Goal: Task Accomplishment & Management: Manage account settings

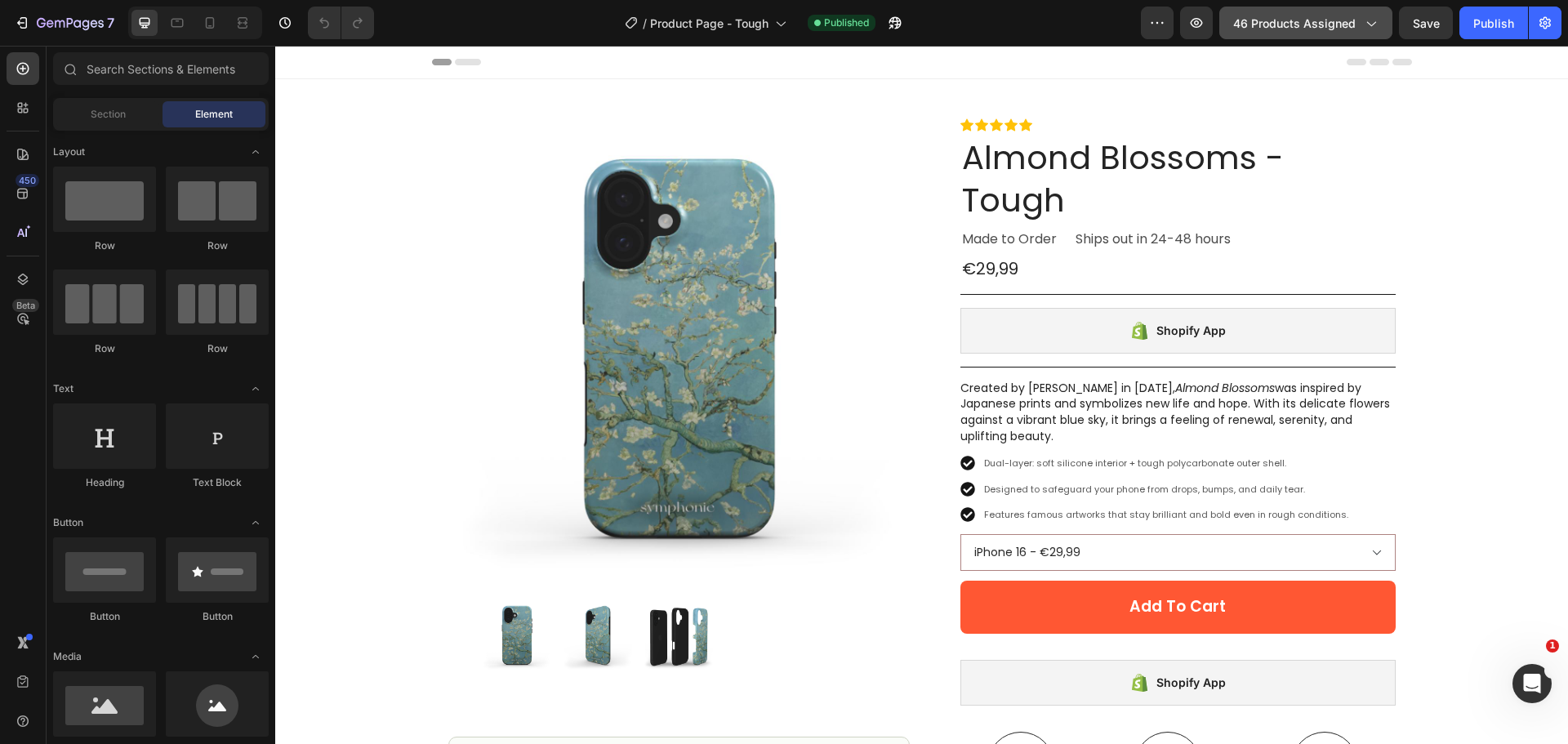
click at [1267, 12] on button "46 products assigned" at bounding box center [1306, 22] width 174 height 33
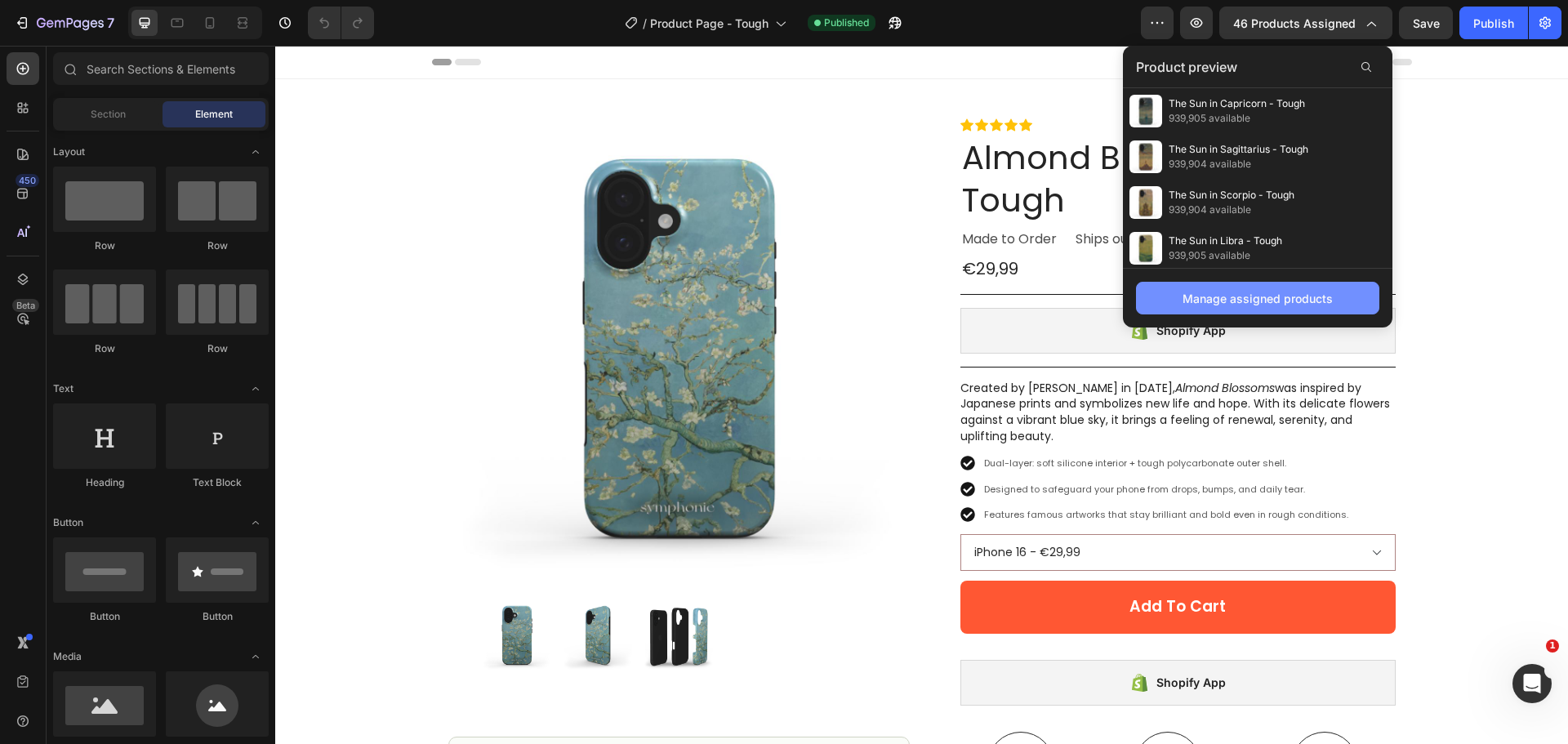
click at [1242, 307] on button "Manage assigned products" at bounding box center [1257, 298] width 243 height 33
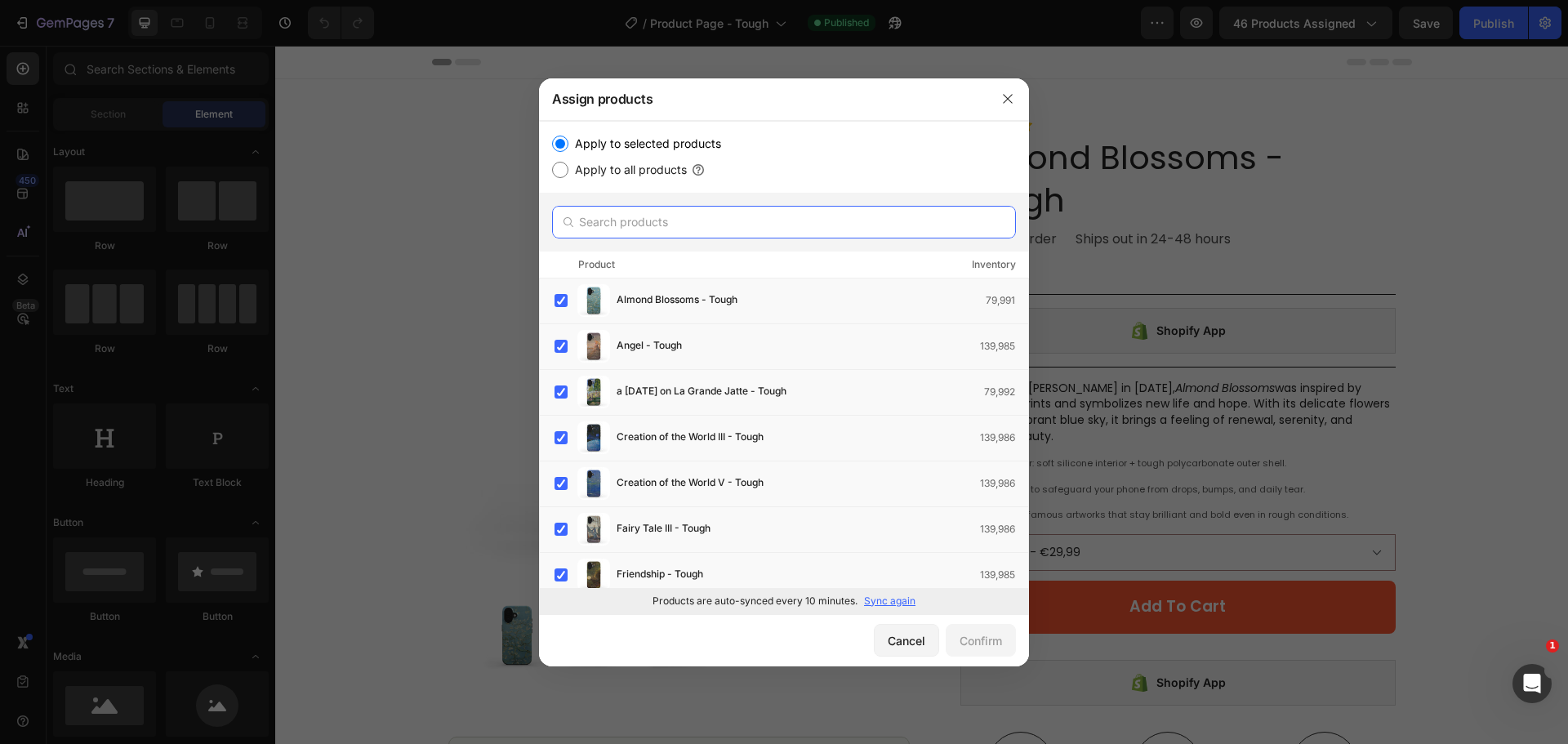
click at [751, 215] on input "text" at bounding box center [784, 221] width 464 height 33
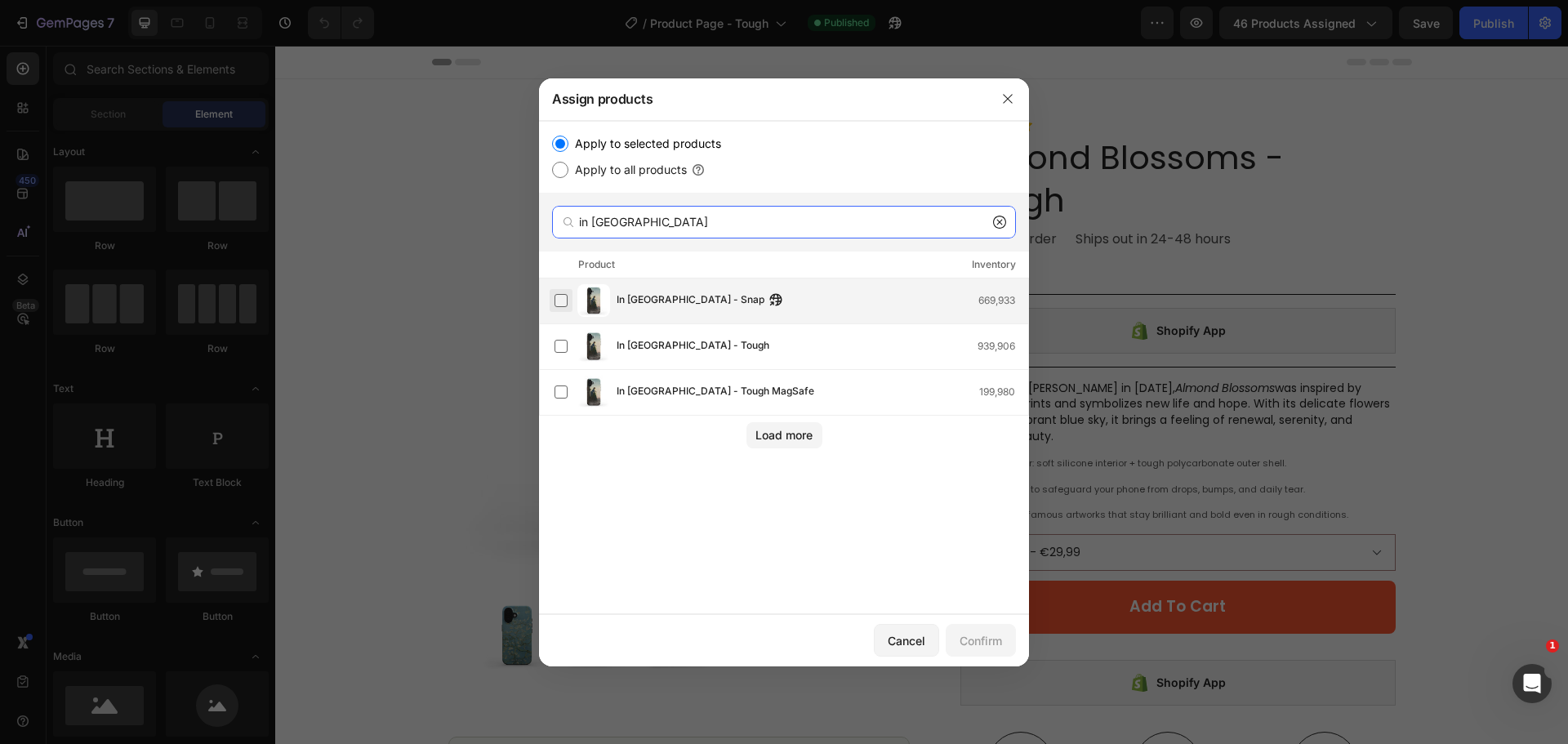
type input "in [GEOGRAPHIC_DATA]"
click at [562, 298] on label at bounding box center [560, 300] width 13 height 13
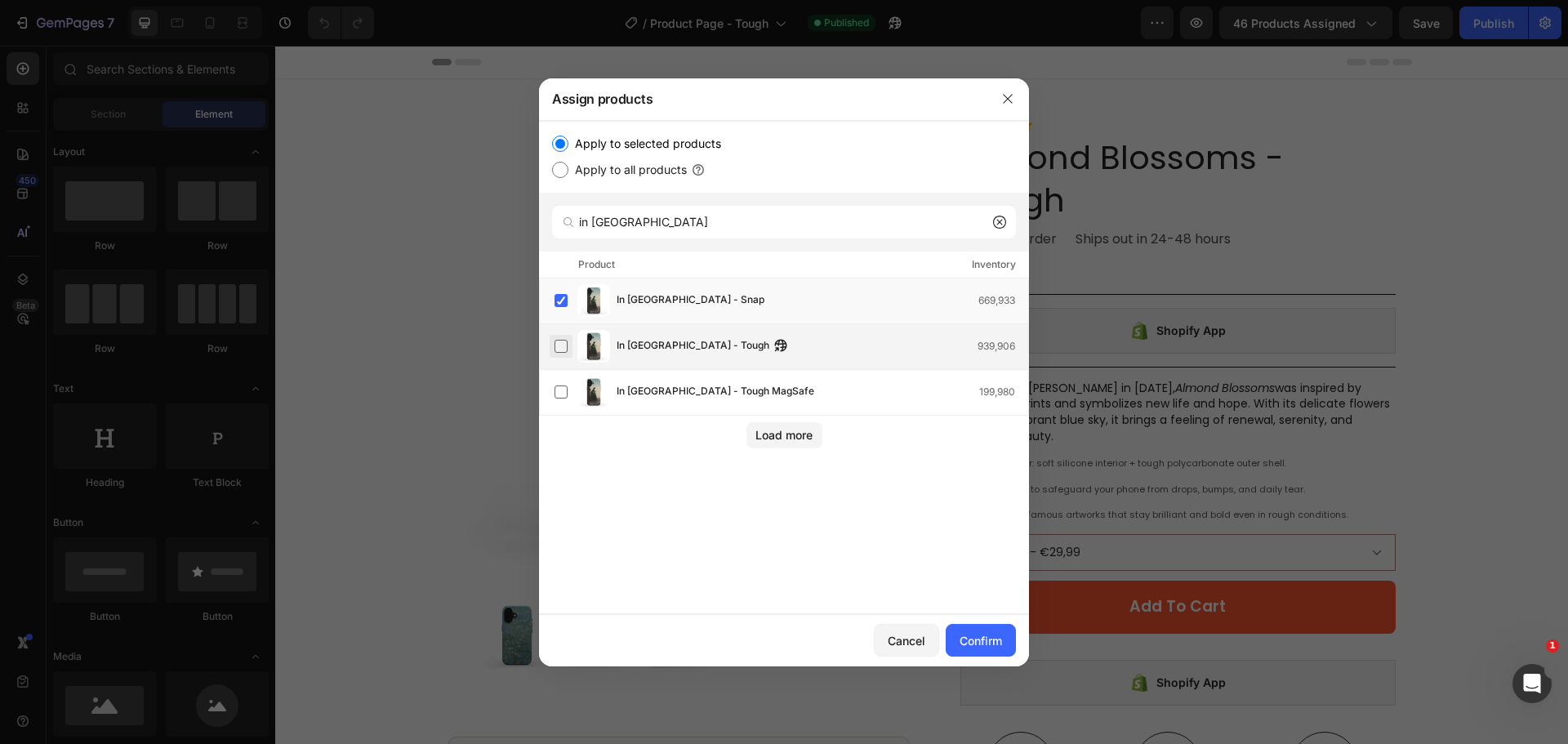
click at [558, 342] on label at bounding box center [560, 346] width 13 height 13
click at [554, 394] on label at bounding box center [560, 391] width 13 height 13
drag, startPoint x: 559, startPoint y: 301, endPoint x: 558, endPoint y: 348, distance: 47.0
click at [559, 302] on label at bounding box center [560, 300] width 13 height 13
click at [556, 378] on div "In [GEOGRAPHIC_DATA] - Tough MagSafe 199,980" at bounding box center [791, 391] width 474 height 33
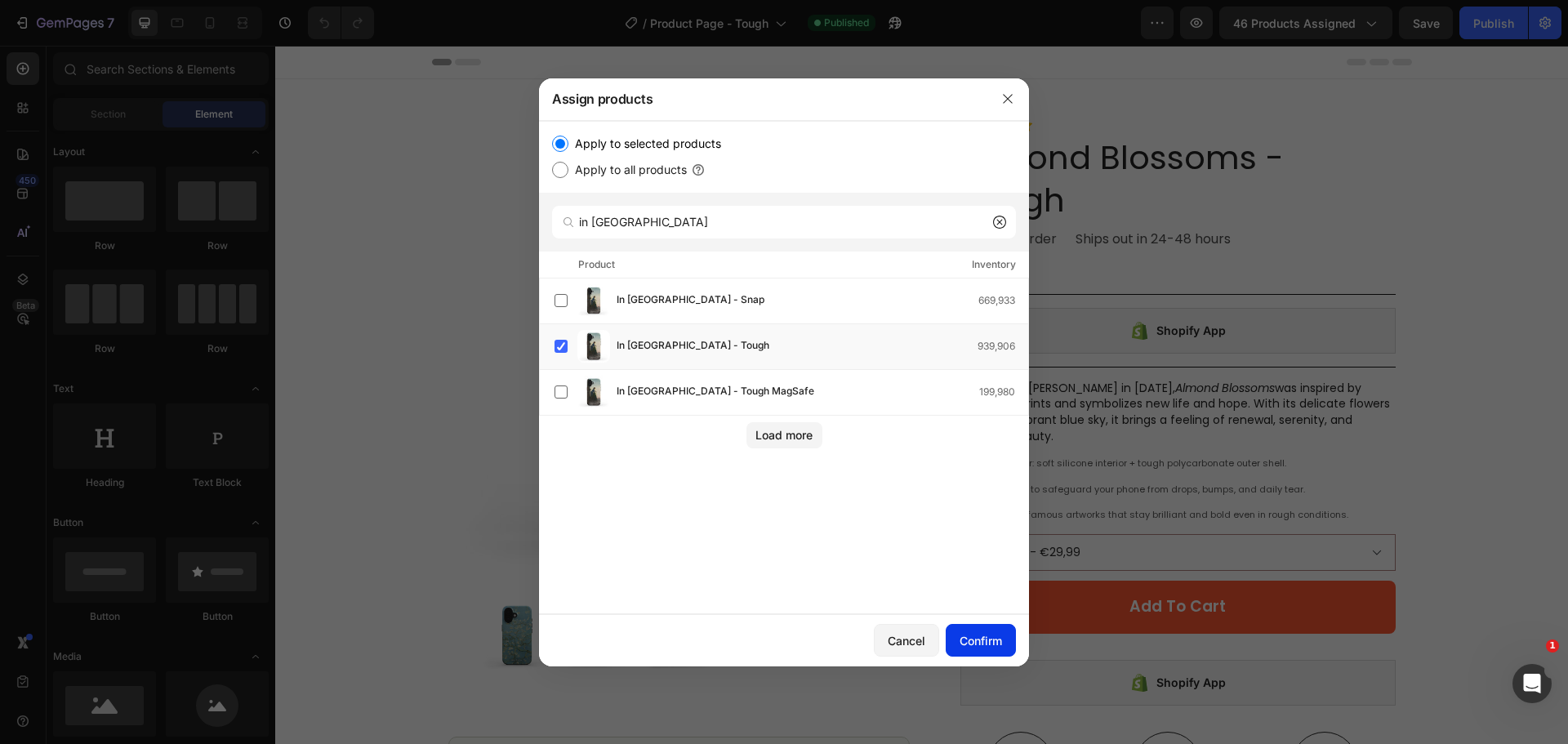
click at [986, 636] on div "Confirm" at bounding box center [981, 640] width 42 height 17
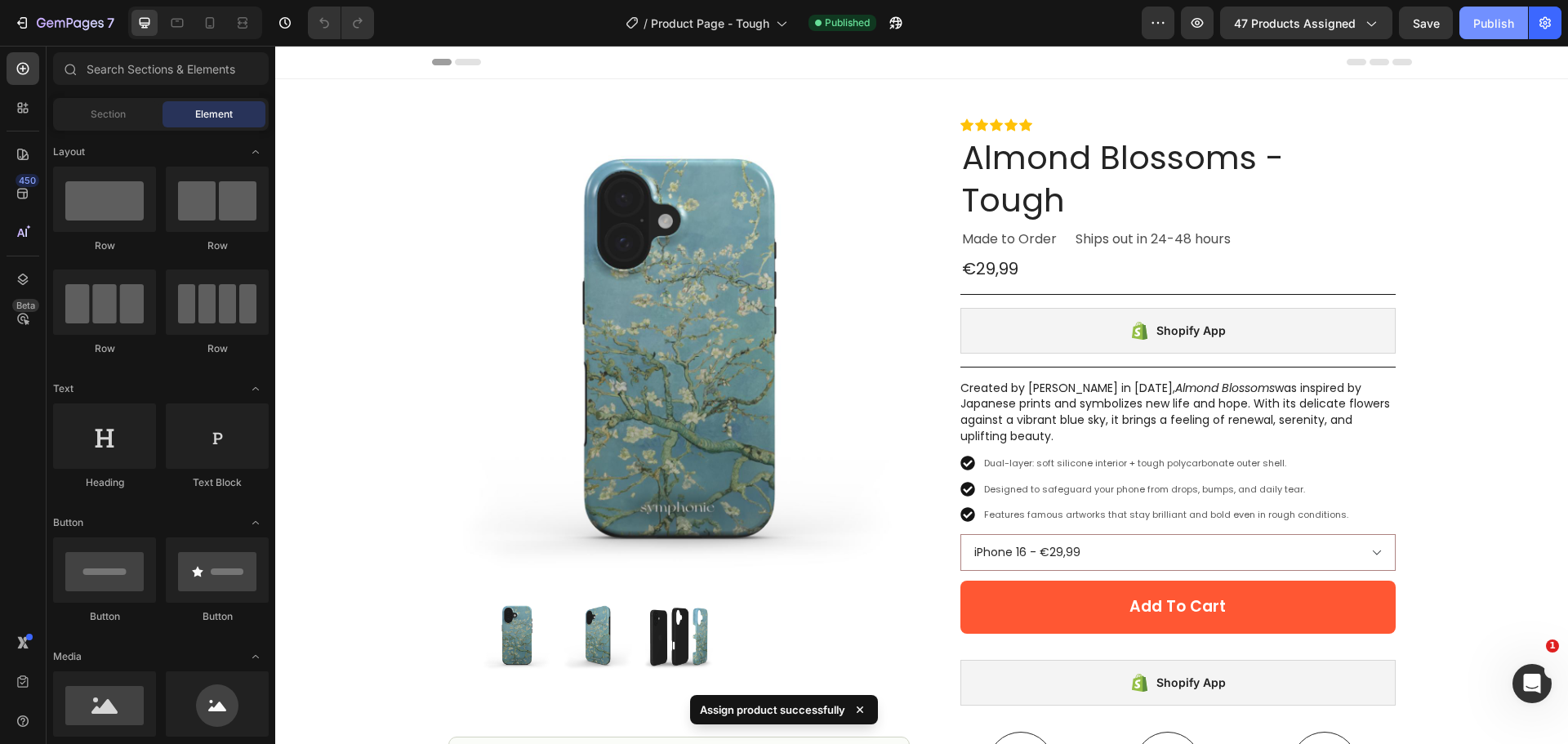
click at [1511, 27] on div "Publish" at bounding box center [1494, 23] width 41 height 17
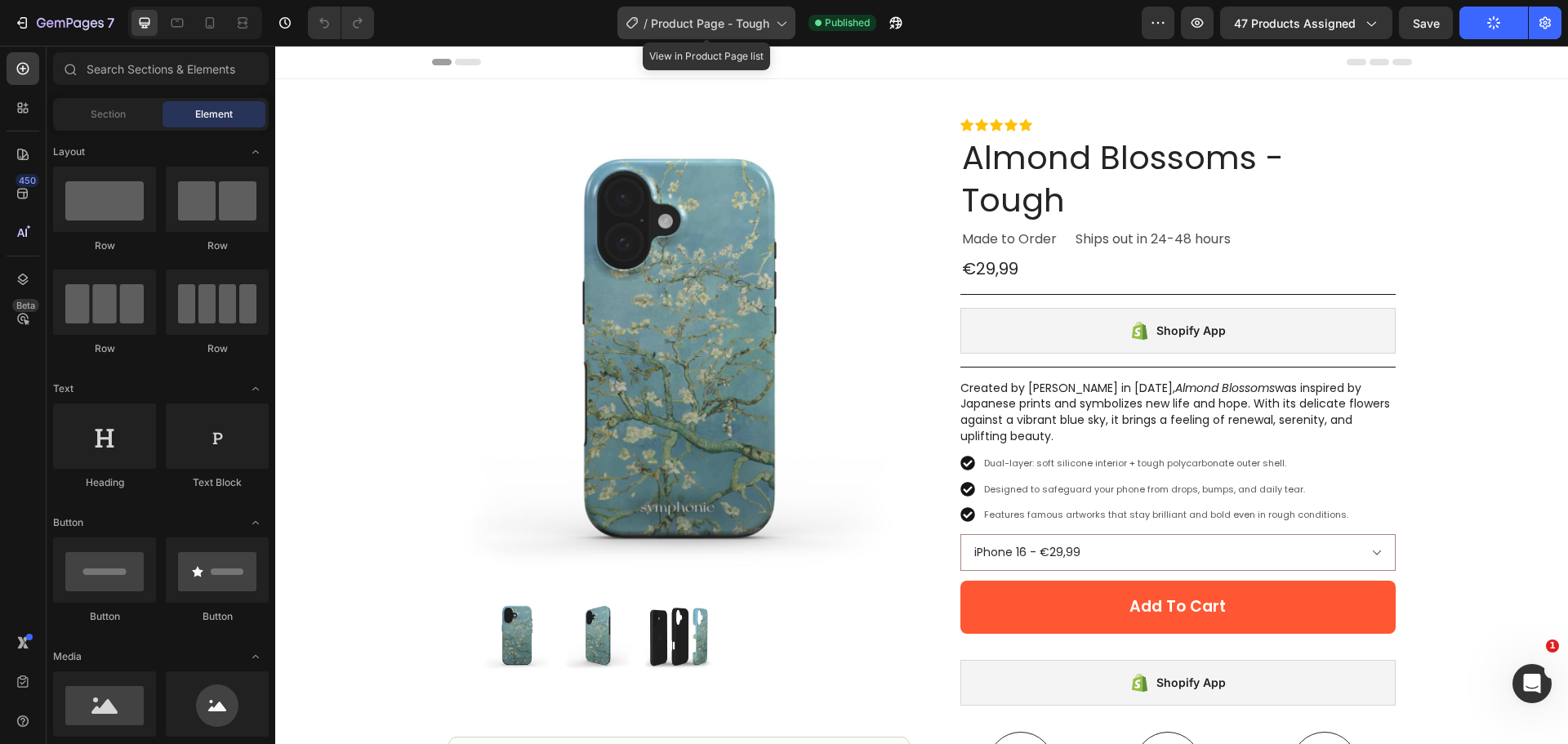
click at [678, 22] on span "Product Page - Tough" at bounding box center [710, 23] width 119 height 17
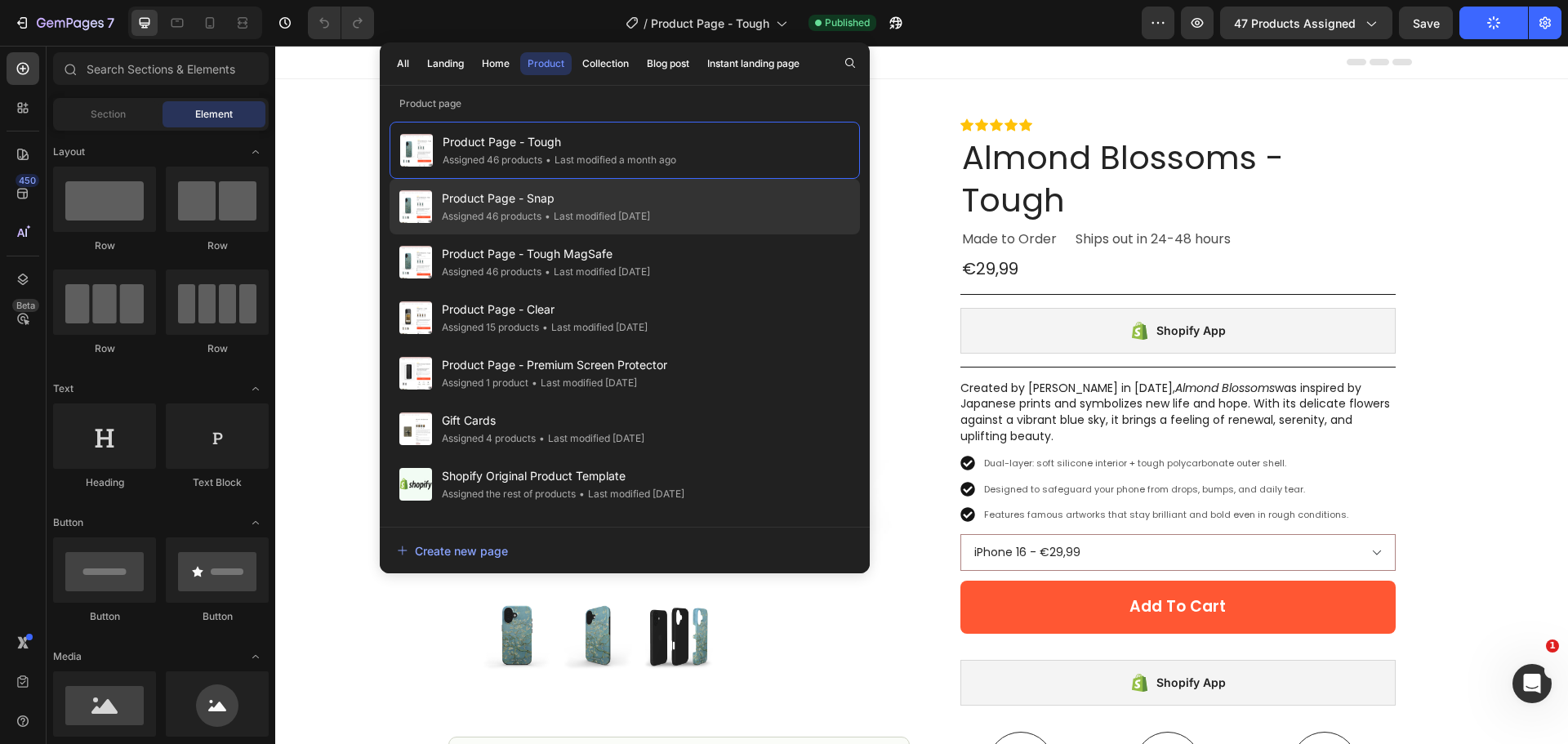
click at [584, 210] on div "• Last modified 4 months ago" at bounding box center [595, 216] width 109 height 16
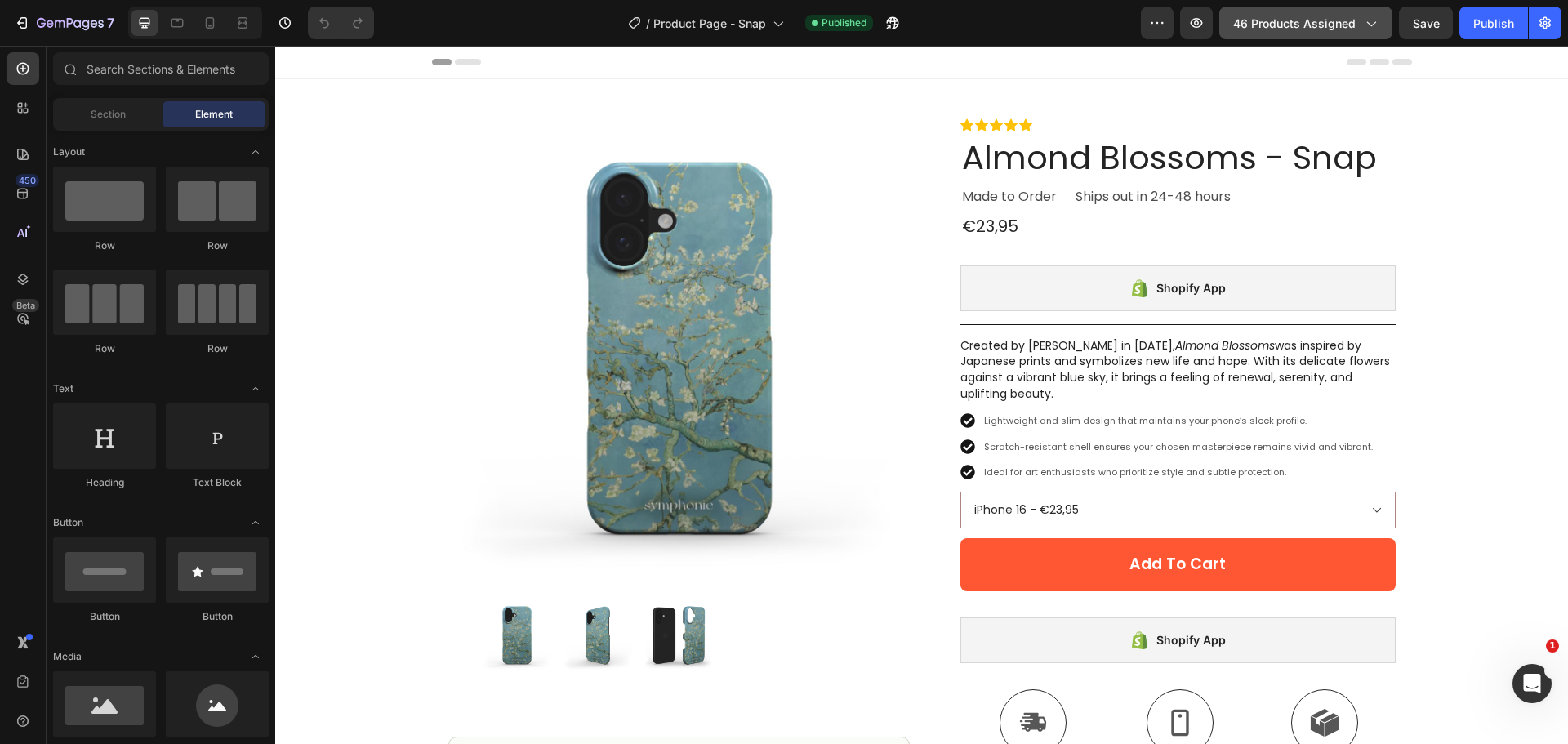
click at [1364, 16] on icon "button" at bounding box center [1370, 23] width 16 height 16
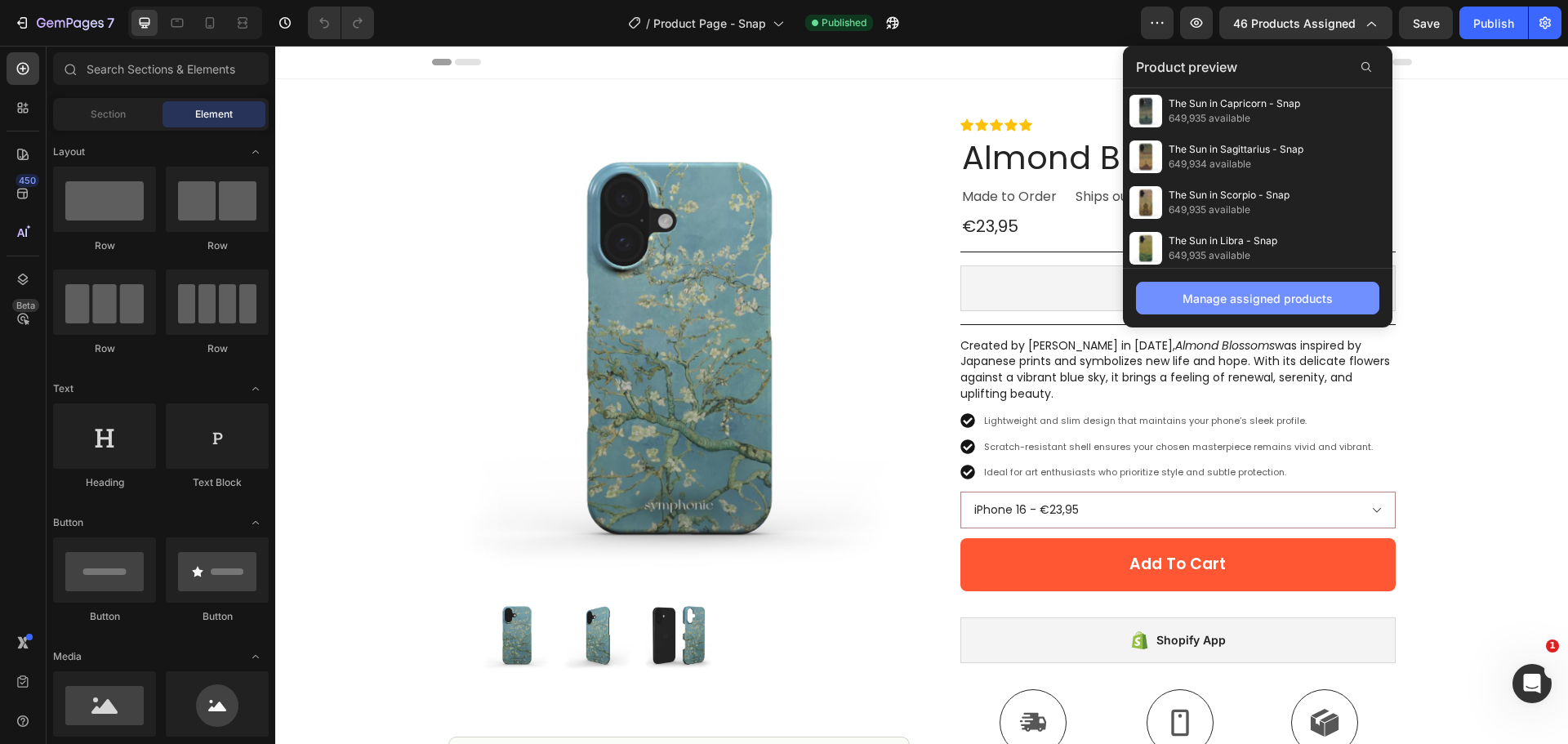
click at [1243, 300] on div "Manage assigned products" at bounding box center [1257, 298] width 151 height 17
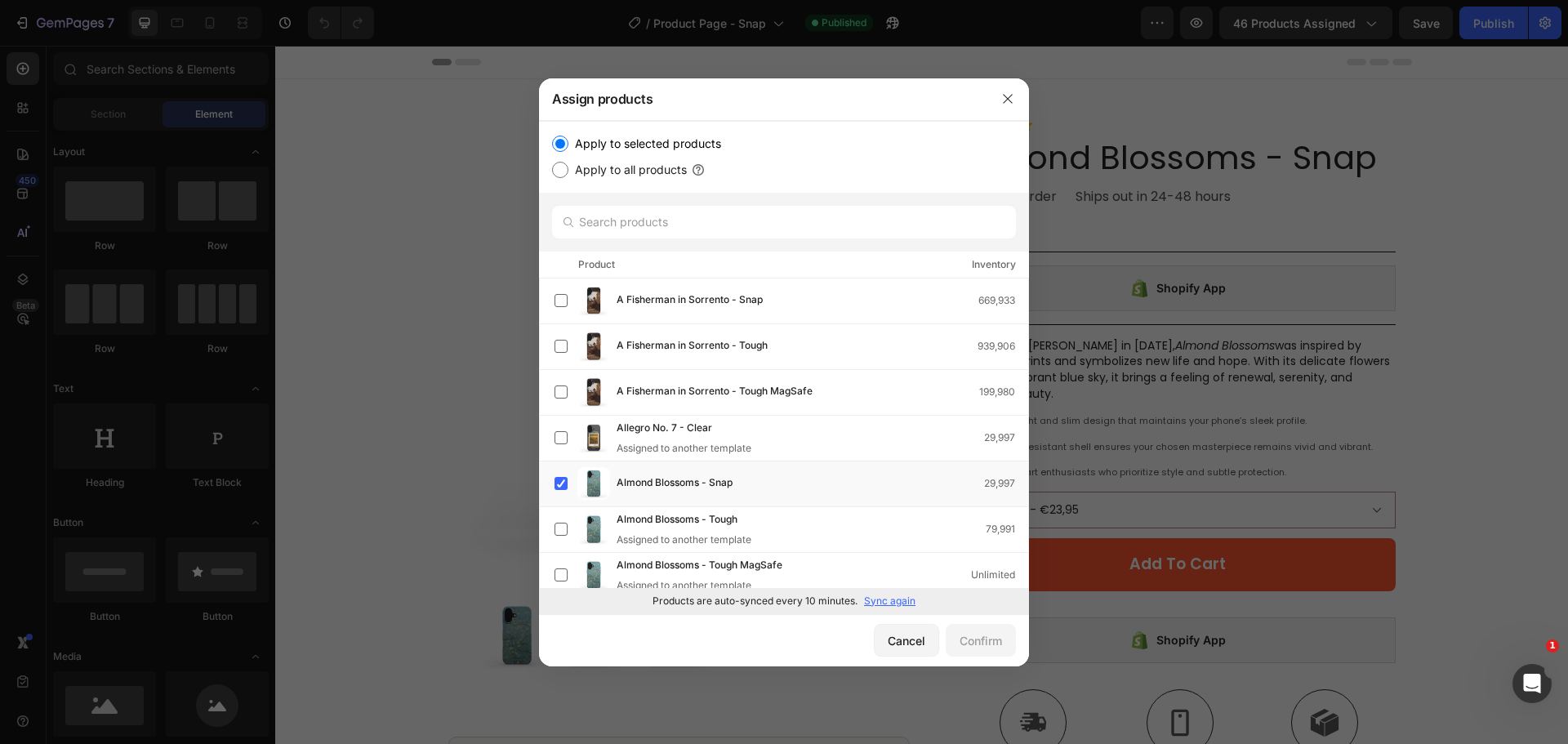
click at [890, 267] on div "Product Inventory" at bounding box center [784, 265] width 490 height 27
click at [887, 258] on div "Product Inventory" at bounding box center [784, 265] width 490 height 27
click at [900, 226] on input "text" at bounding box center [784, 221] width 464 height 33
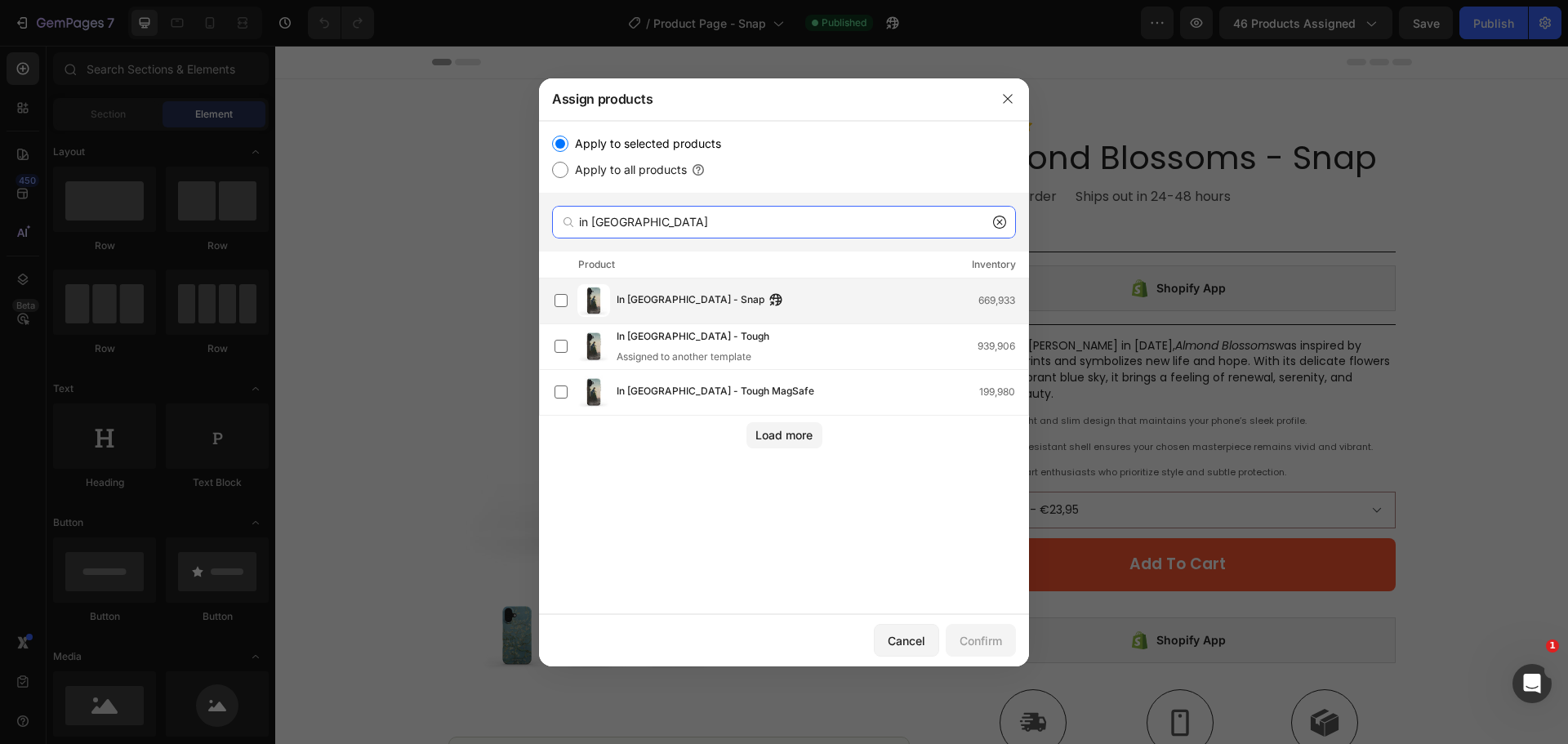
type input "in [GEOGRAPHIC_DATA]"
click at [784, 308] on div "In Rome - Snap 669,933" at bounding box center [822, 300] width 412 height 18
click at [1002, 641] on button "Confirm" at bounding box center [980, 640] width 70 height 33
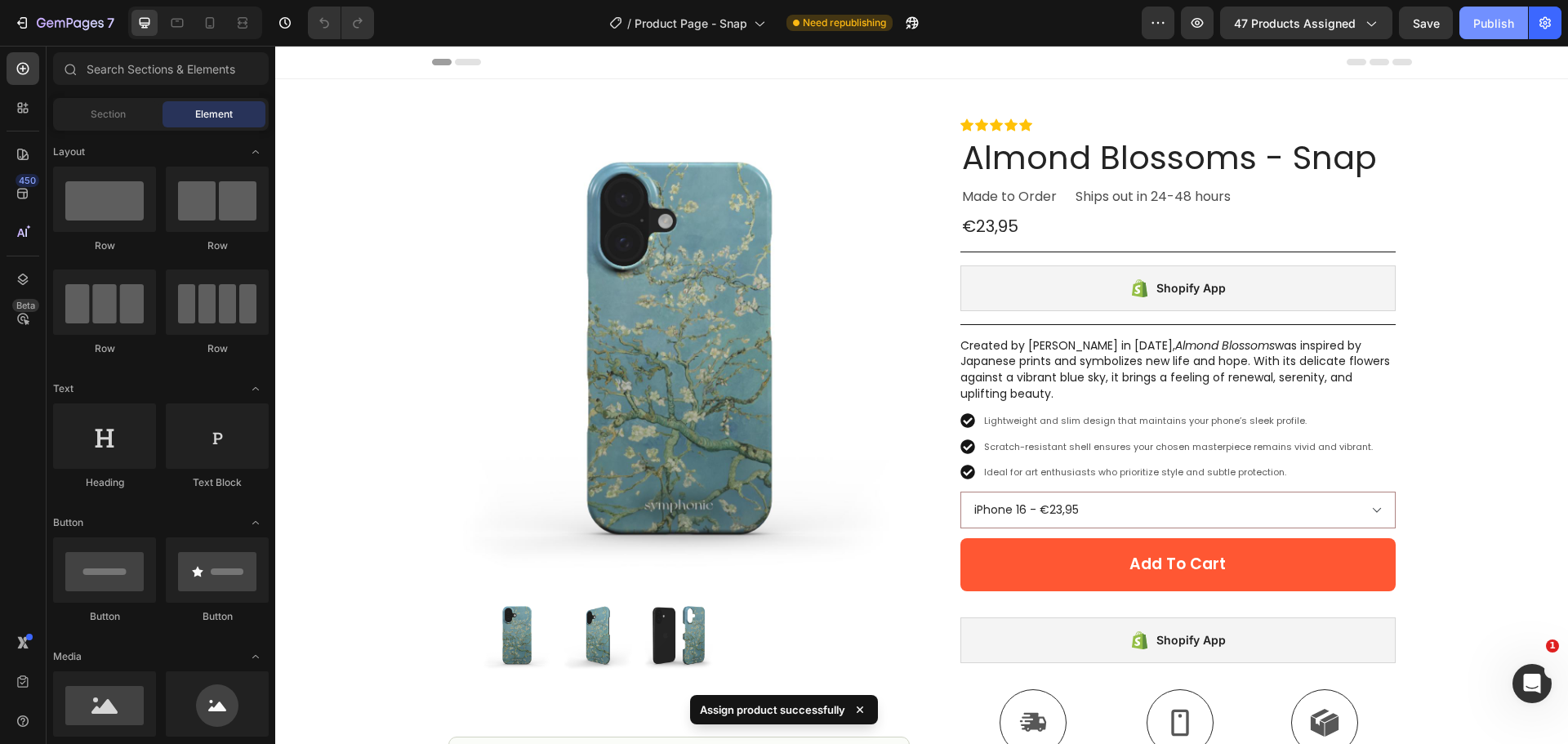
click at [1494, 31] on div "Publish" at bounding box center [1494, 23] width 41 height 17
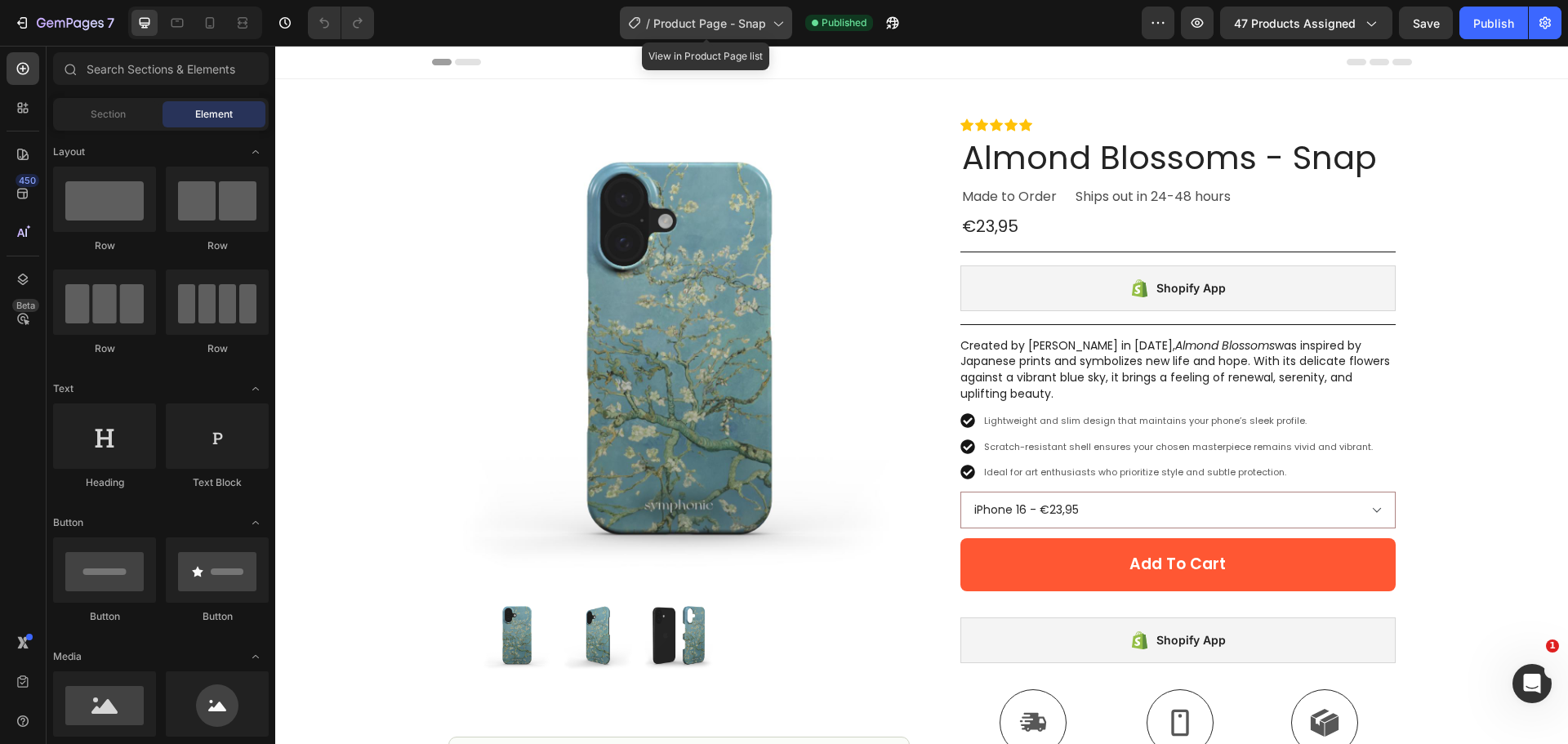
click at [699, 10] on div "/ Product Page - Snap" at bounding box center [706, 22] width 173 height 33
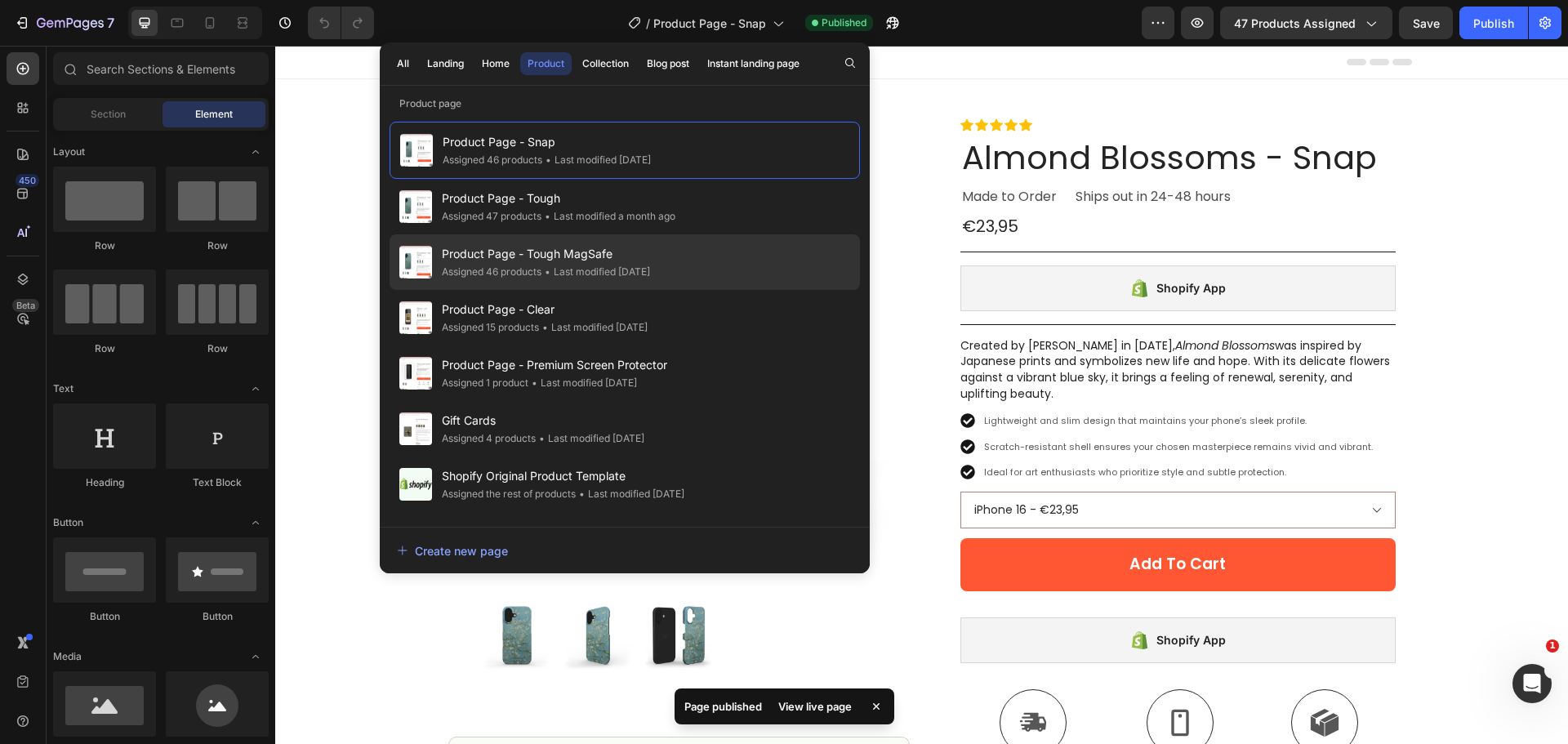
click at [653, 290] on div "Product Page - Tough MagSafe Assigned 46 products • Last modified 4 months ago" at bounding box center [624, 317] width 470 height 56
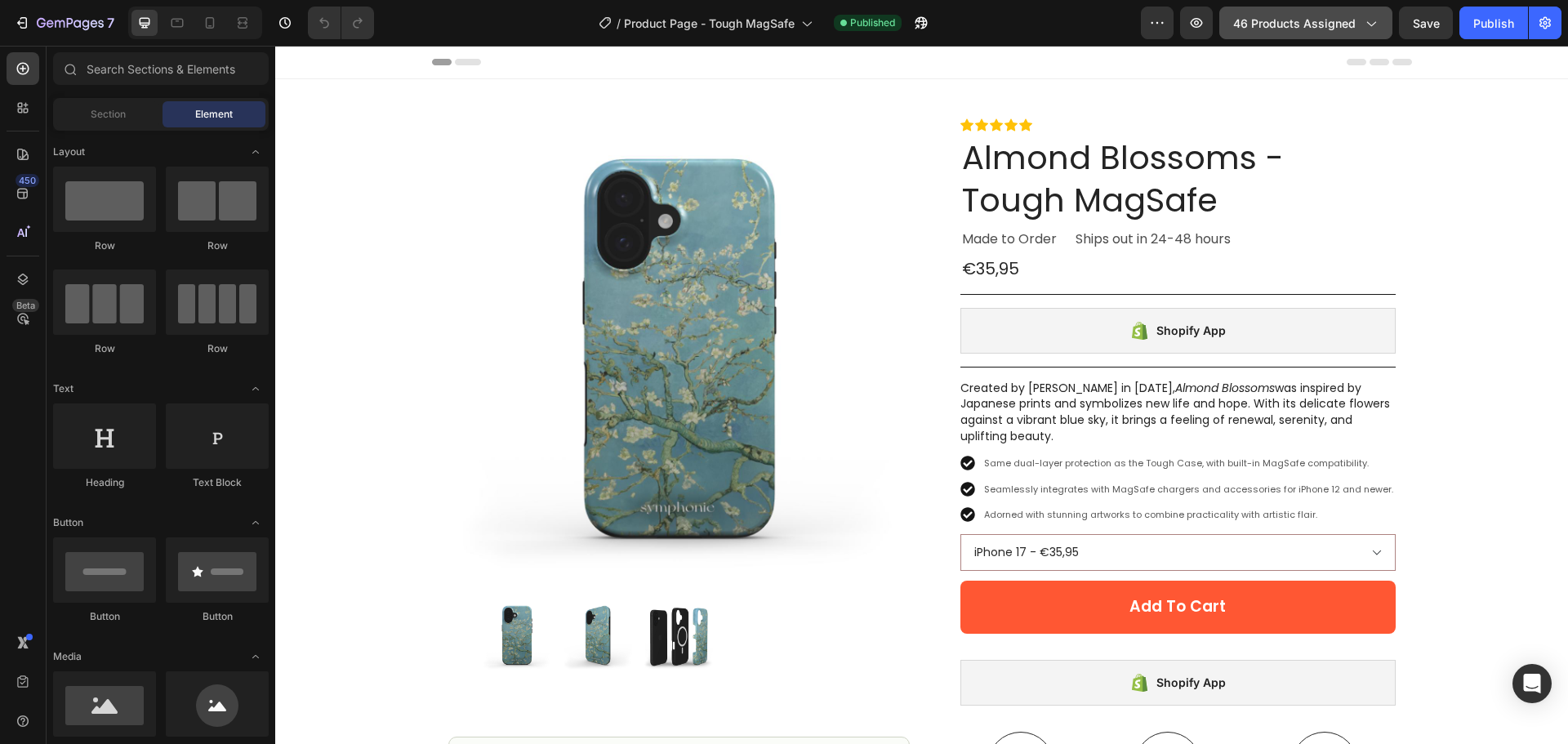
click at [1311, 33] on button "46 products assigned" at bounding box center [1306, 22] width 174 height 33
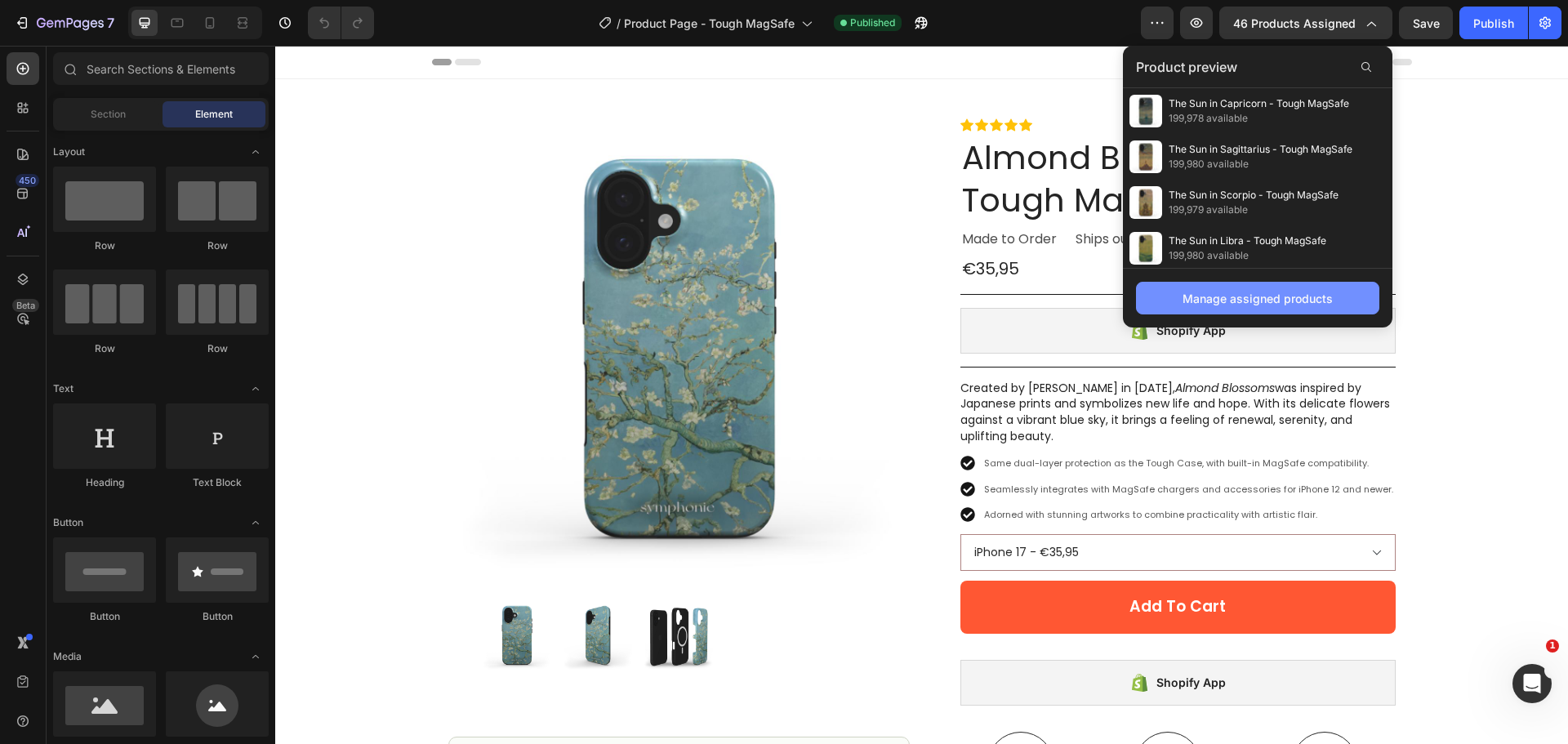
click at [1265, 293] on div "Manage assigned products" at bounding box center [1257, 298] width 151 height 17
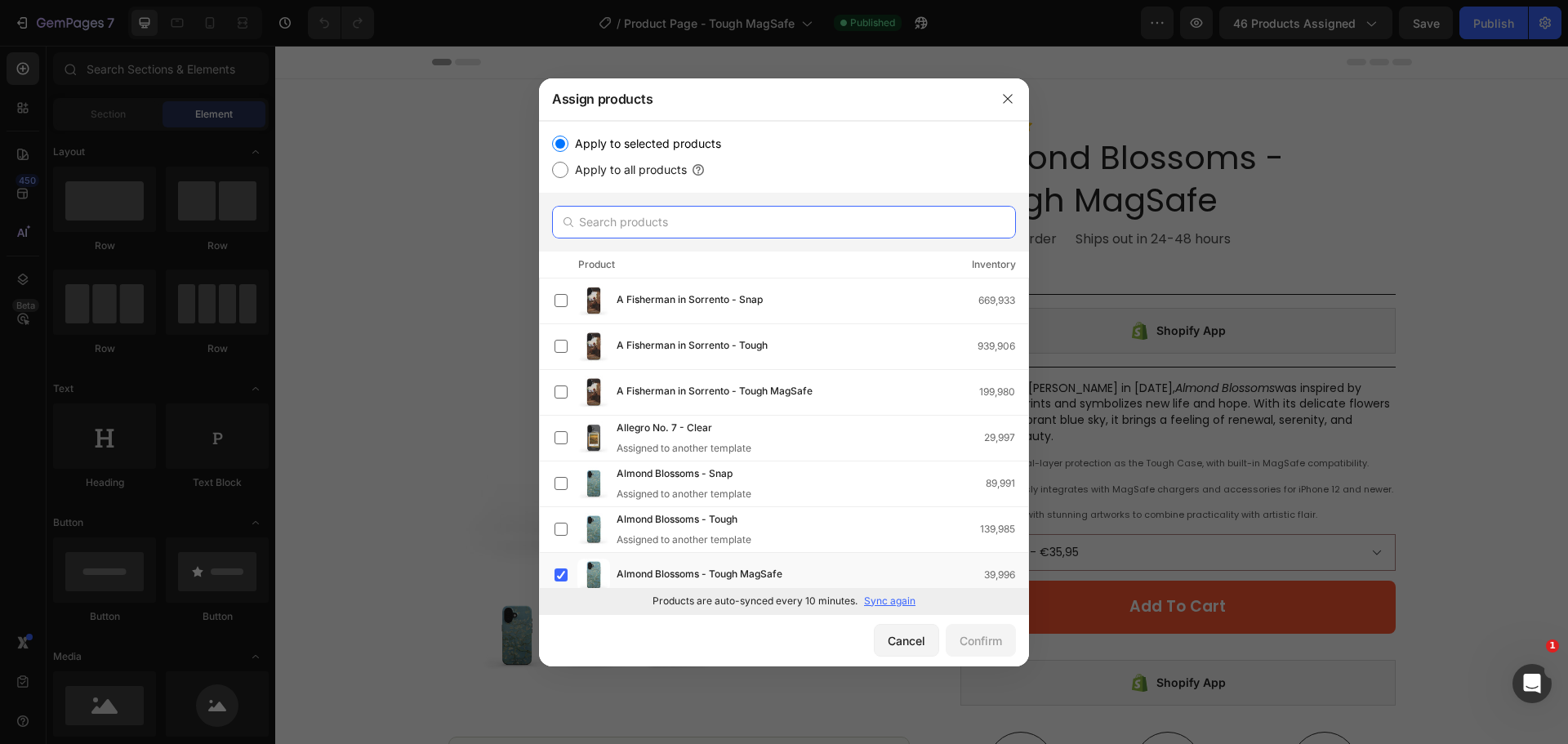
click at [779, 219] on input "text" at bounding box center [784, 221] width 464 height 33
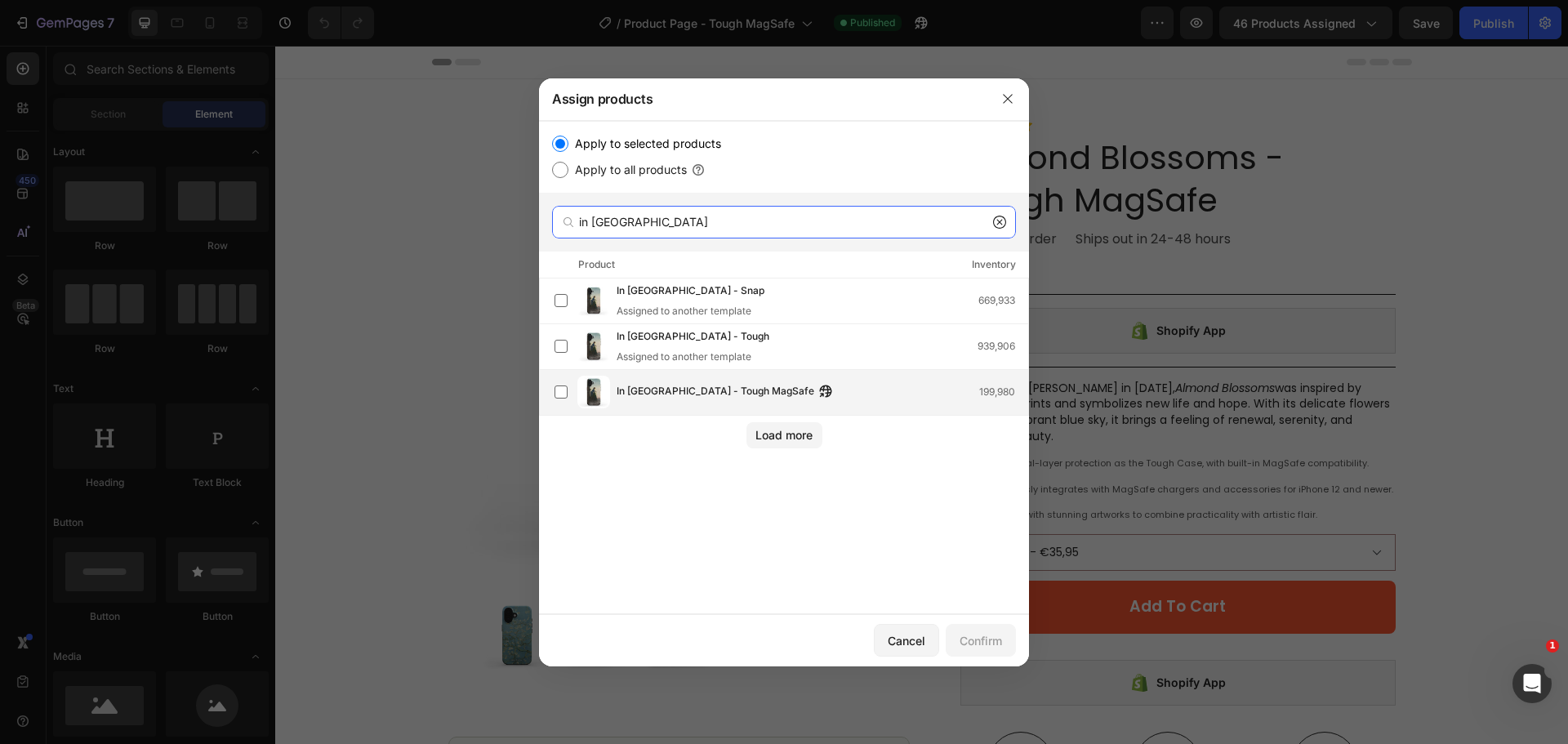
type input "in [GEOGRAPHIC_DATA]"
click at [728, 381] on div "In [GEOGRAPHIC_DATA] - Tough MagSafe 199,980" at bounding box center [791, 391] width 474 height 33
click at [962, 650] on button "Confirm" at bounding box center [980, 640] width 70 height 33
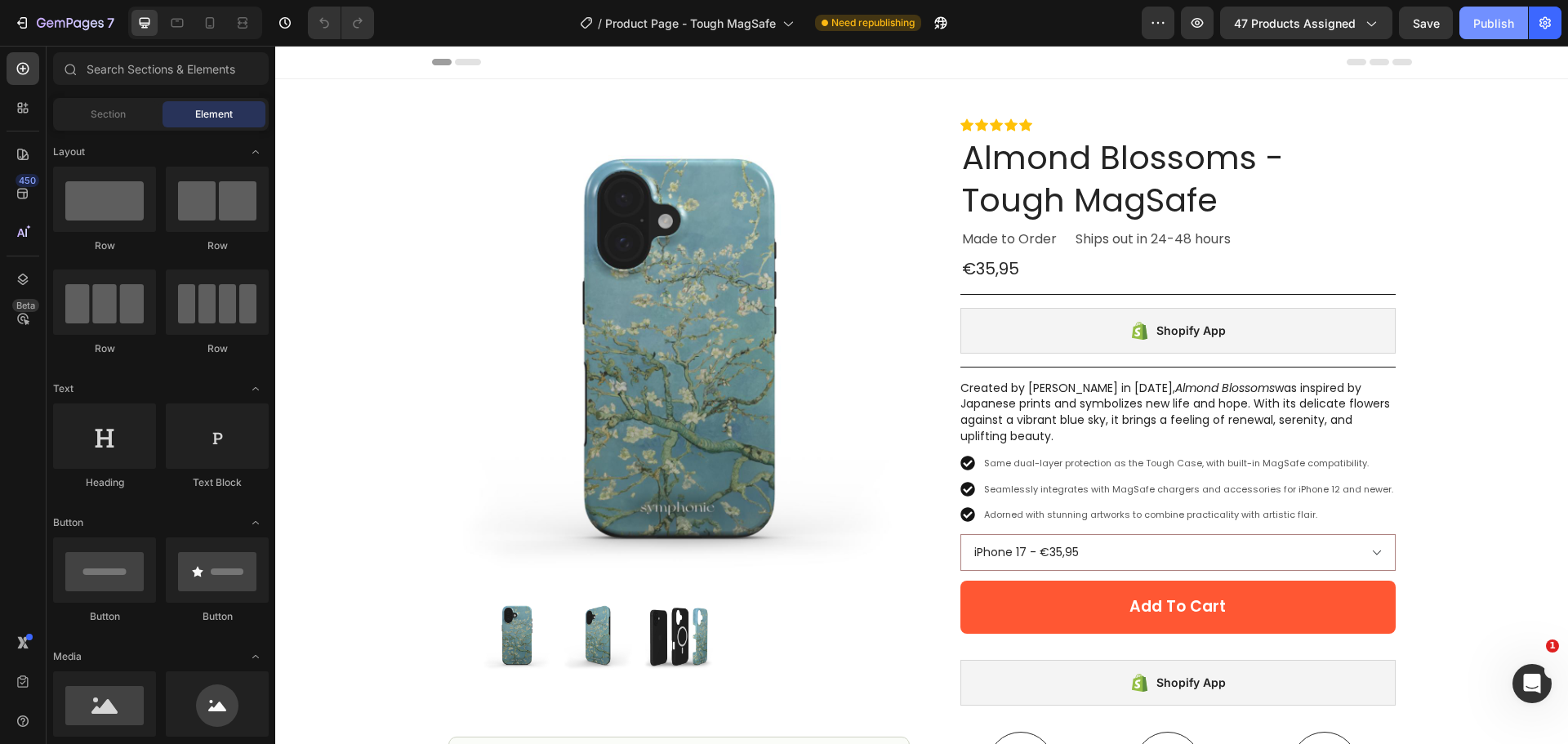
click at [1496, 30] on div "Publish" at bounding box center [1494, 23] width 41 height 17
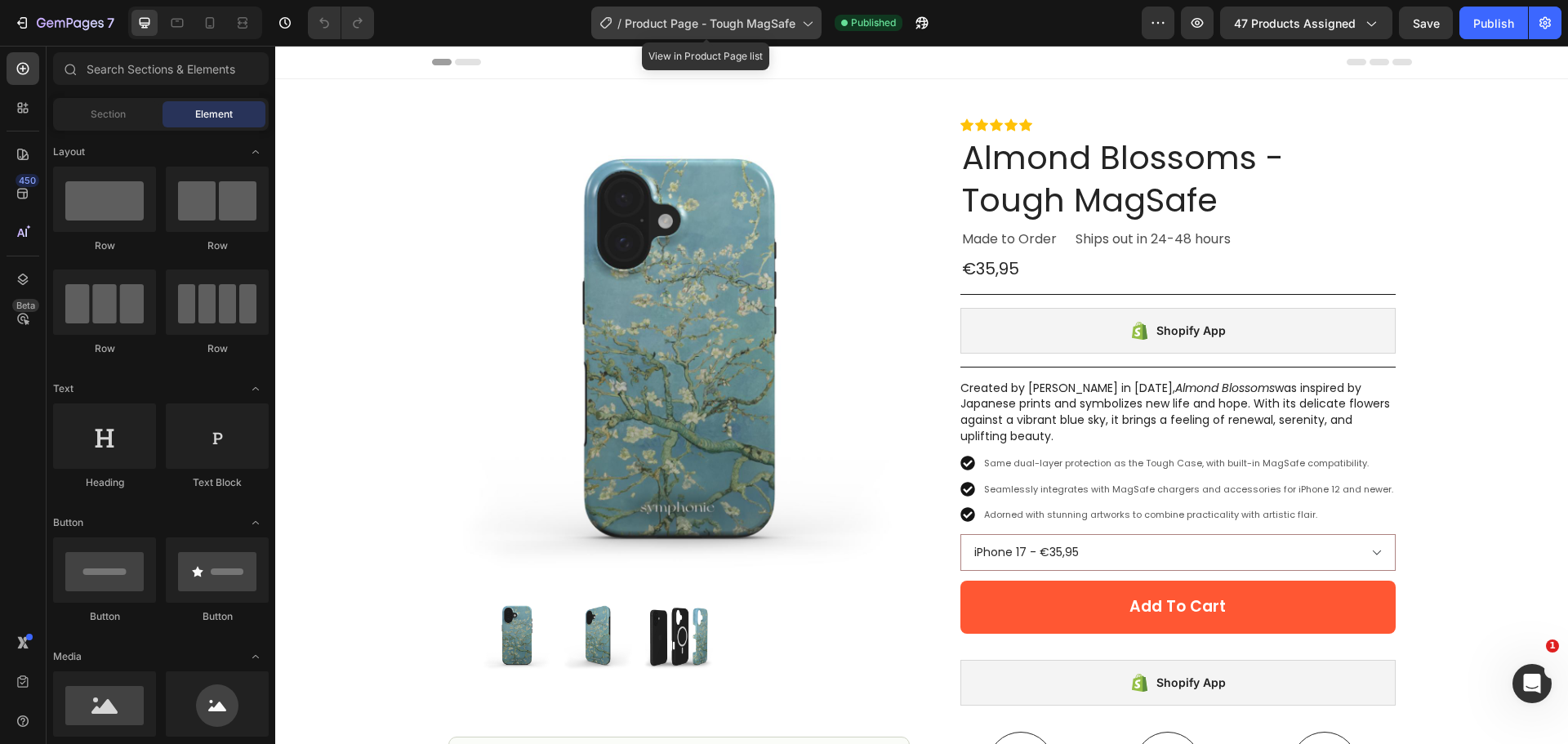
click at [731, 17] on span "Product Page - Tough MagSafe" at bounding box center [710, 23] width 171 height 17
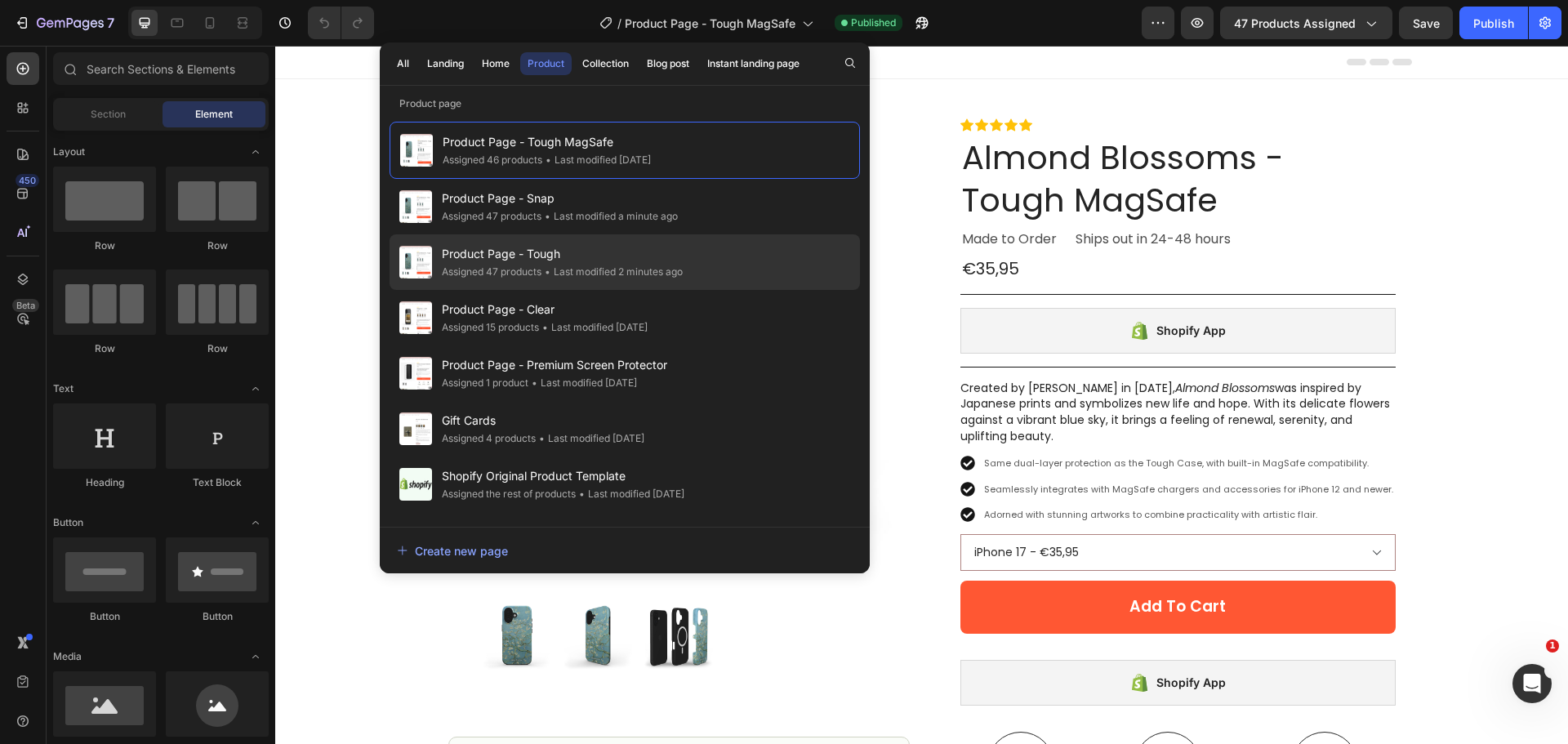
click at [587, 270] on div "• Last modified 2 minutes ago" at bounding box center [612, 272] width 142 height 16
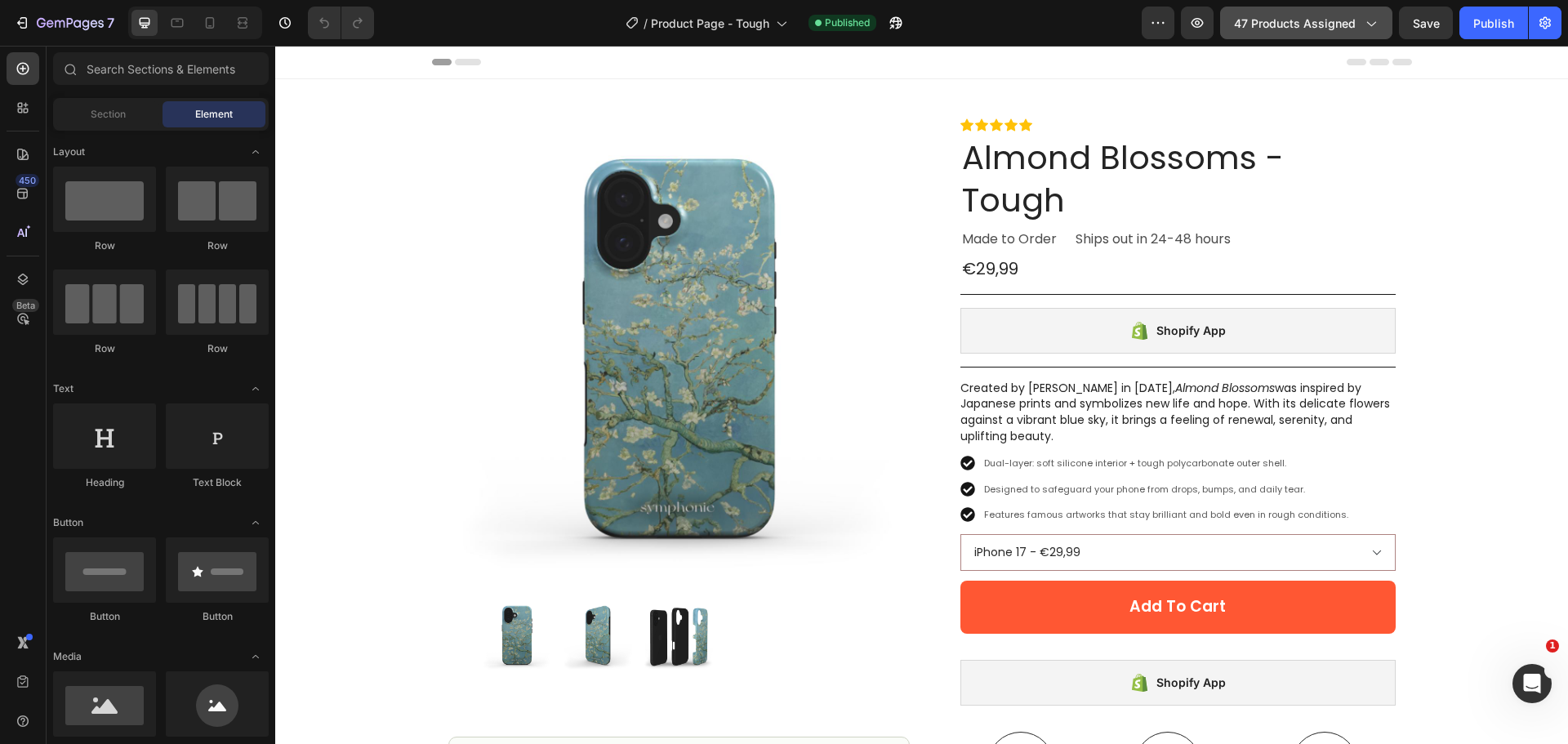
click at [1314, 26] on span "47 products assigned" at bounding box center [1294, 23] width 121 height 17
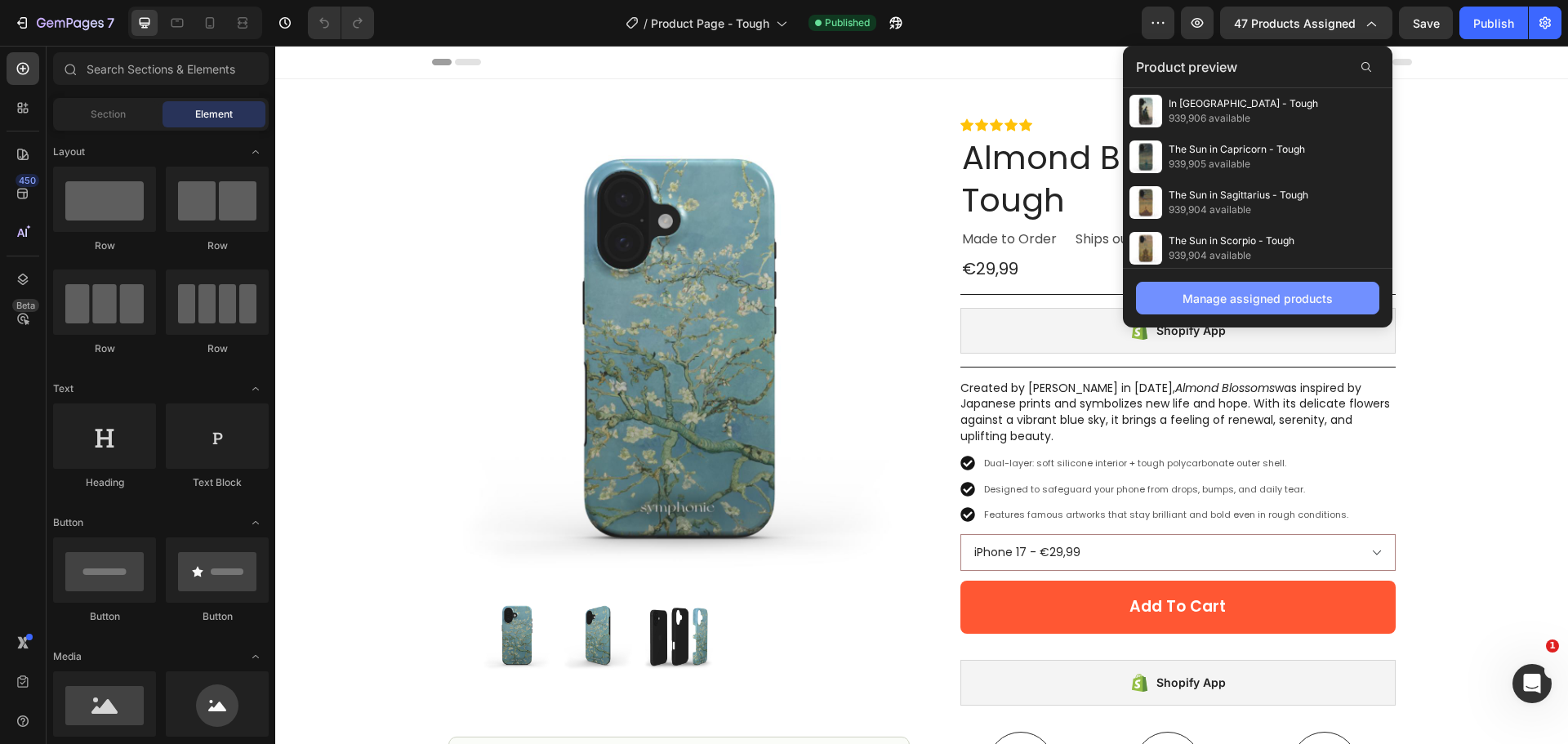
click at [1227, 298] on div "Manage assigned products" at bounding box center [1257, 298] width 151 height 17
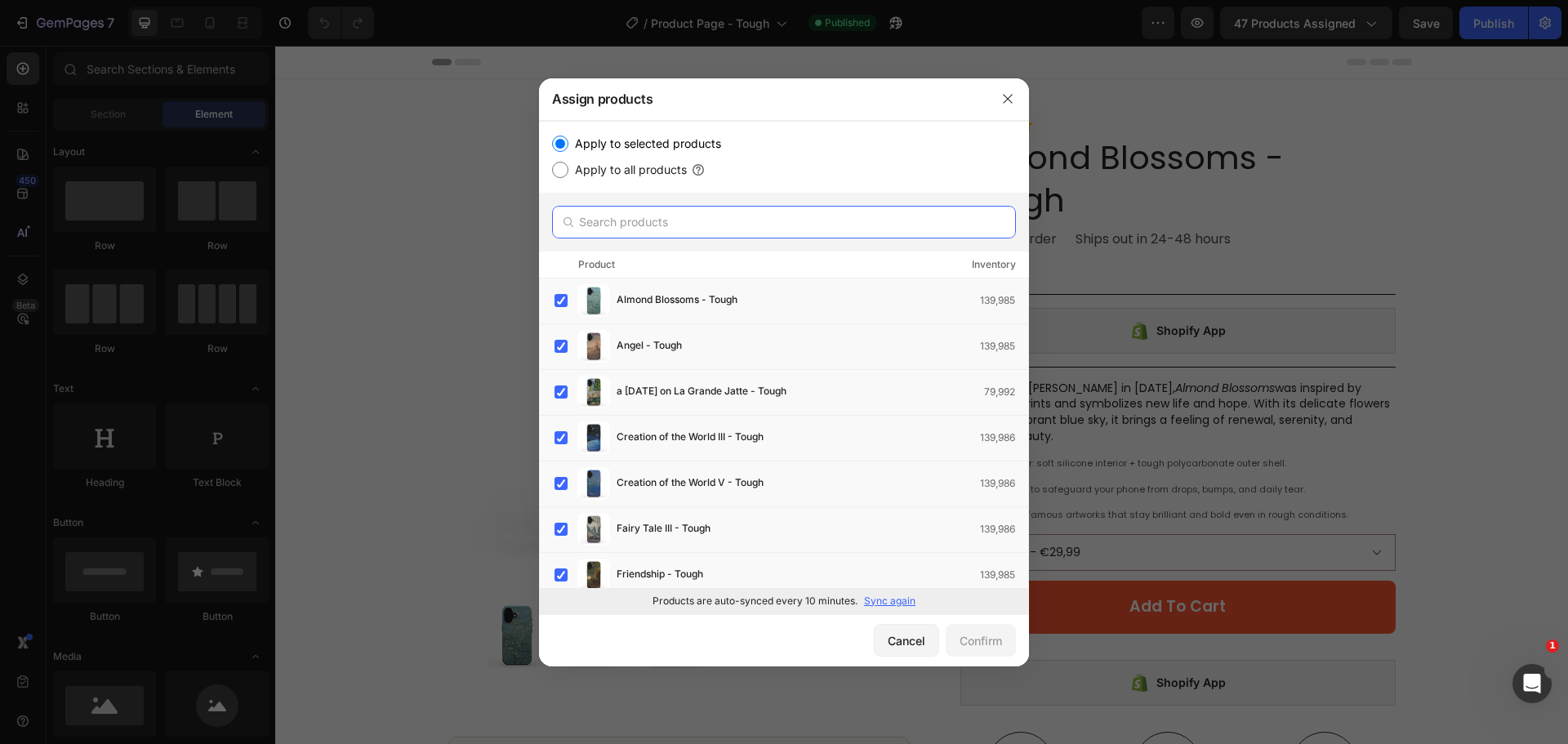
click at [810, 221] on input "text" at bounding box center [784, 221] width 464 height 33
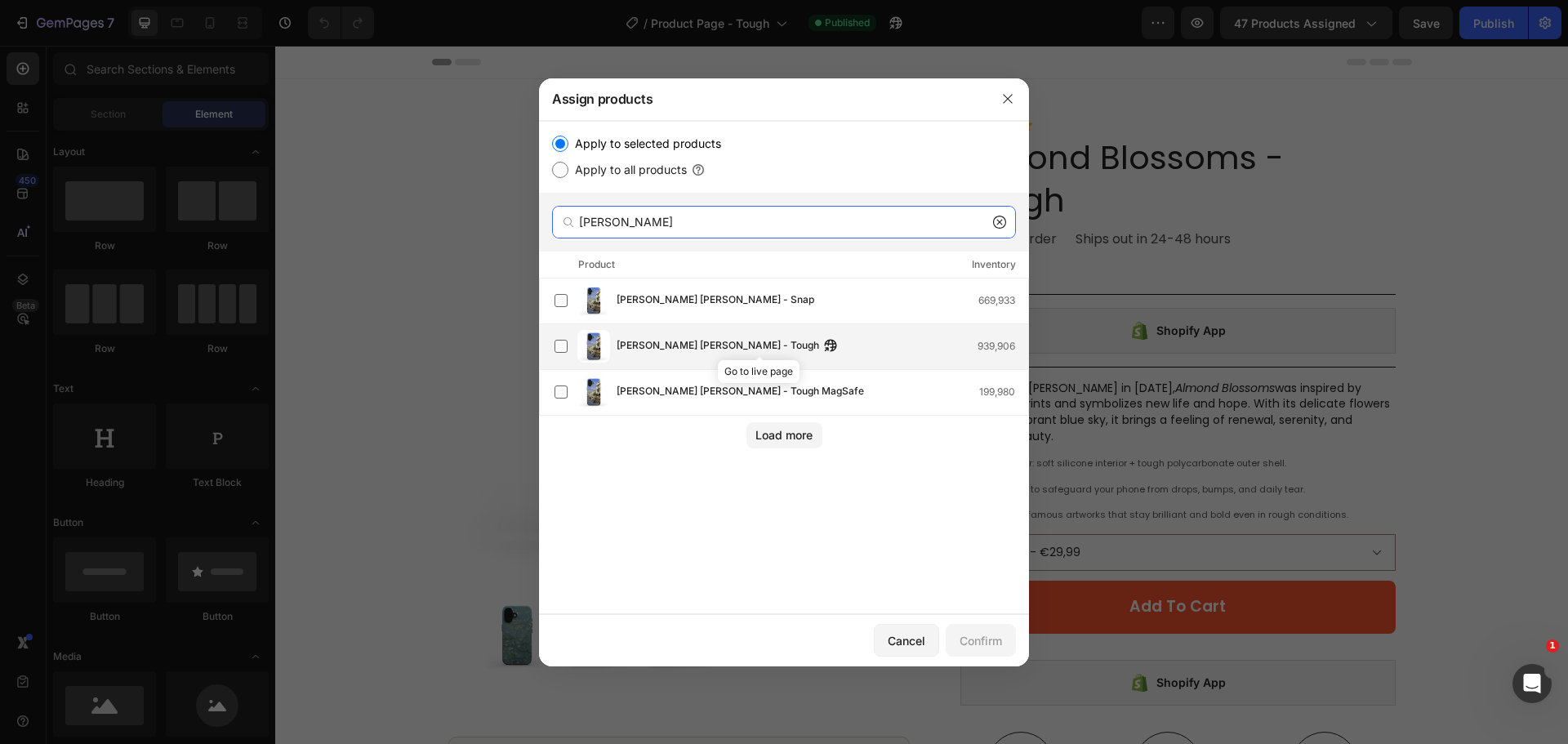
type input "canale"
click at [794, 342] on div "Canale della Guerra - Tough 939,906" at bounding box center [822, 346] width 412 height 18
click at [993, 645] on div "Confirm" at bounding box center [981, 640] width 42 height 17
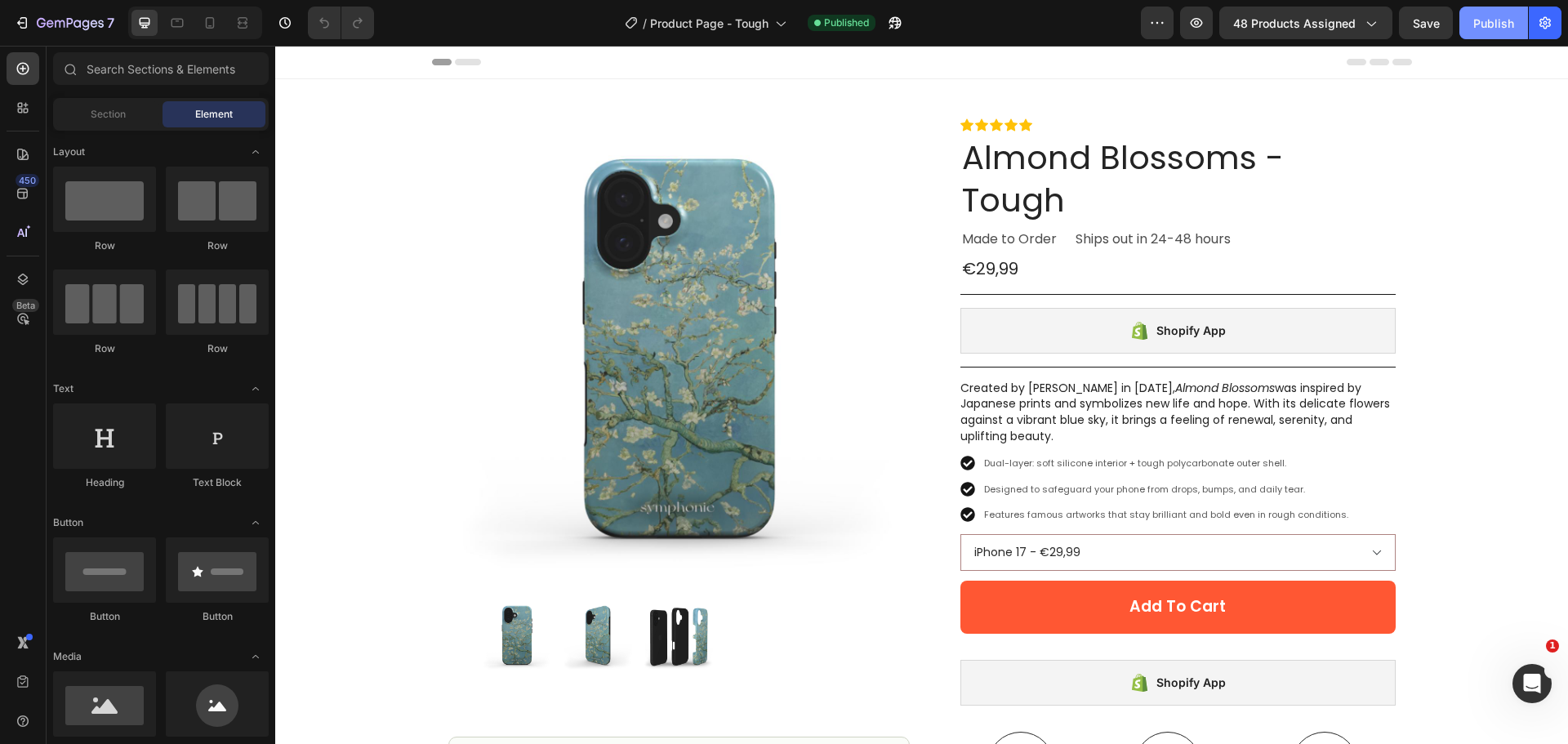
click at [1475, 27] on div "Publish" at bounding box center [1494, 23] width 41 height 17
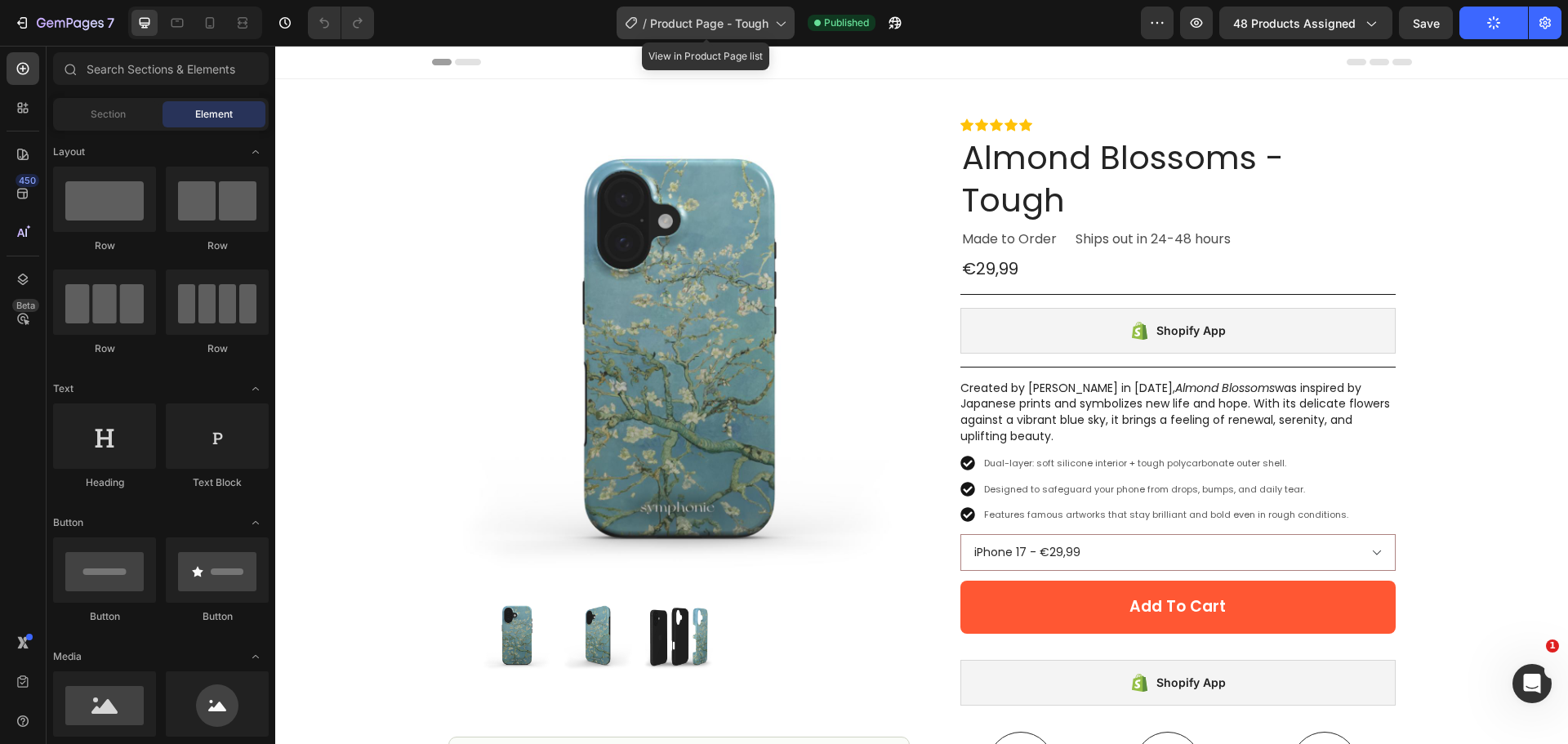
click at [738, 23] on span "Product Page - Tough" at bounding box center [709, 23] width 119 height 17
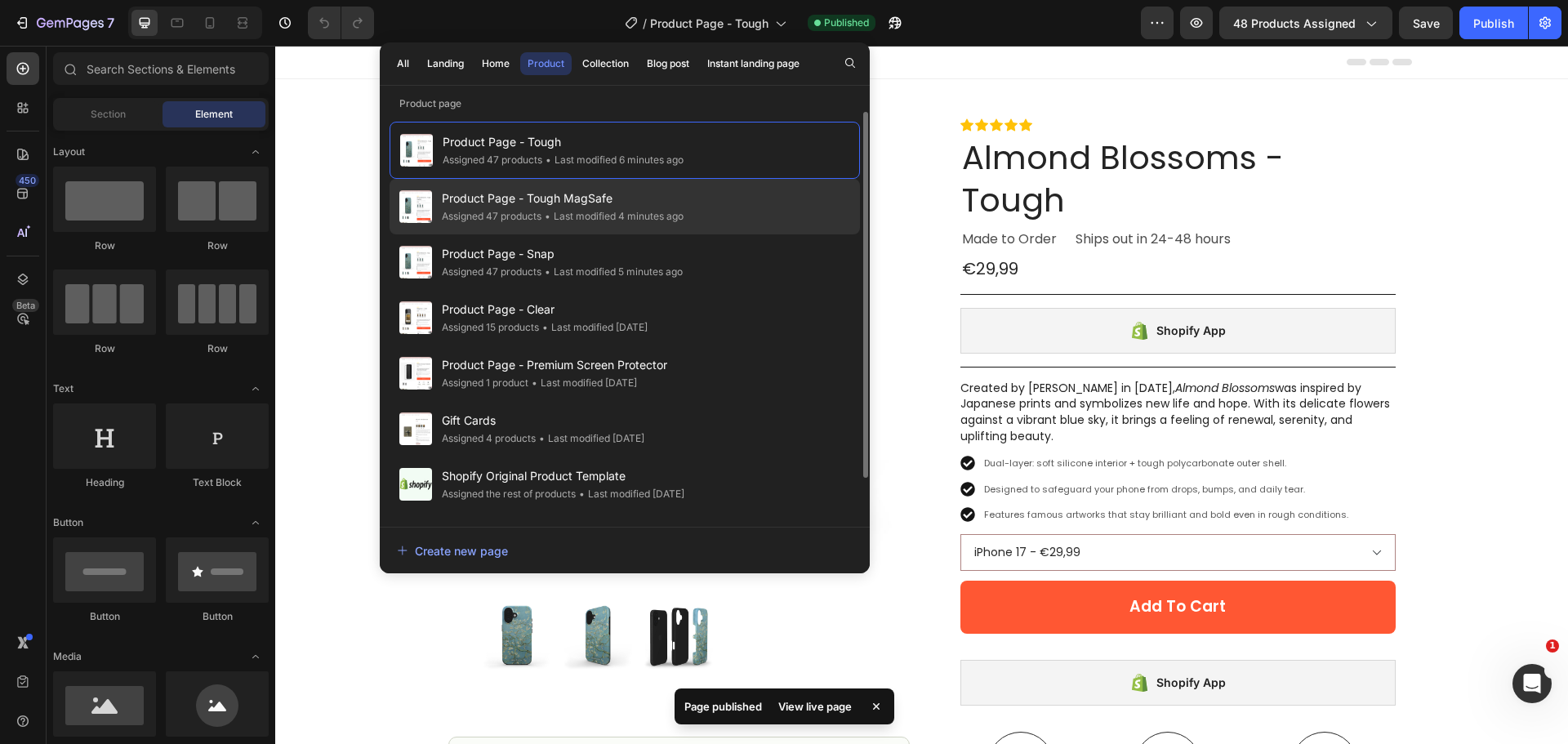
click at [687, 235] on div "Product Page - Tough MagSafe Assigned 47 products • Last modified 4 minutes ago" at bounding box center [624, 262] width 470 height 56
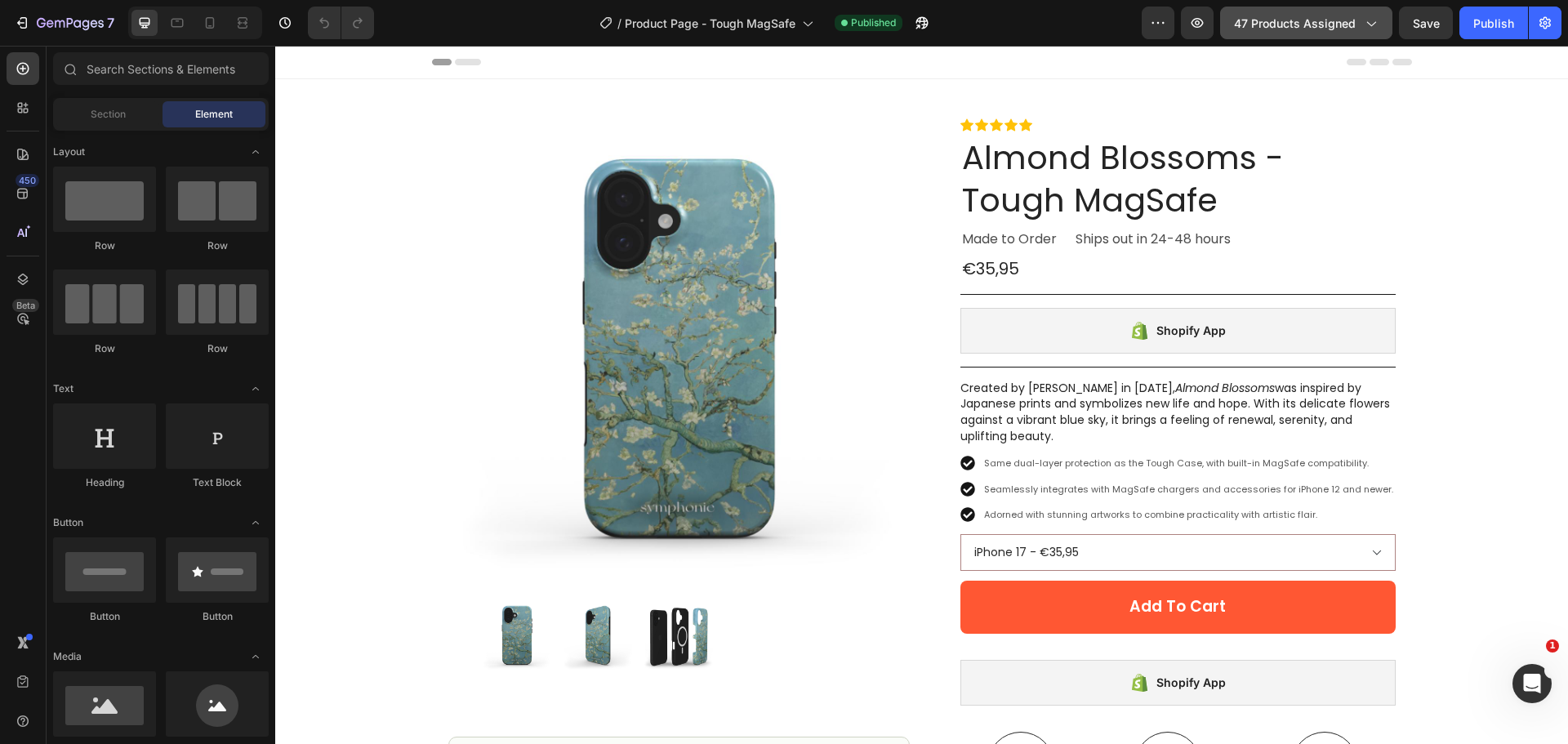
click at [1347, 27] on span "47 products assigned" at bounding box center [1294, 23] width 121 height 17
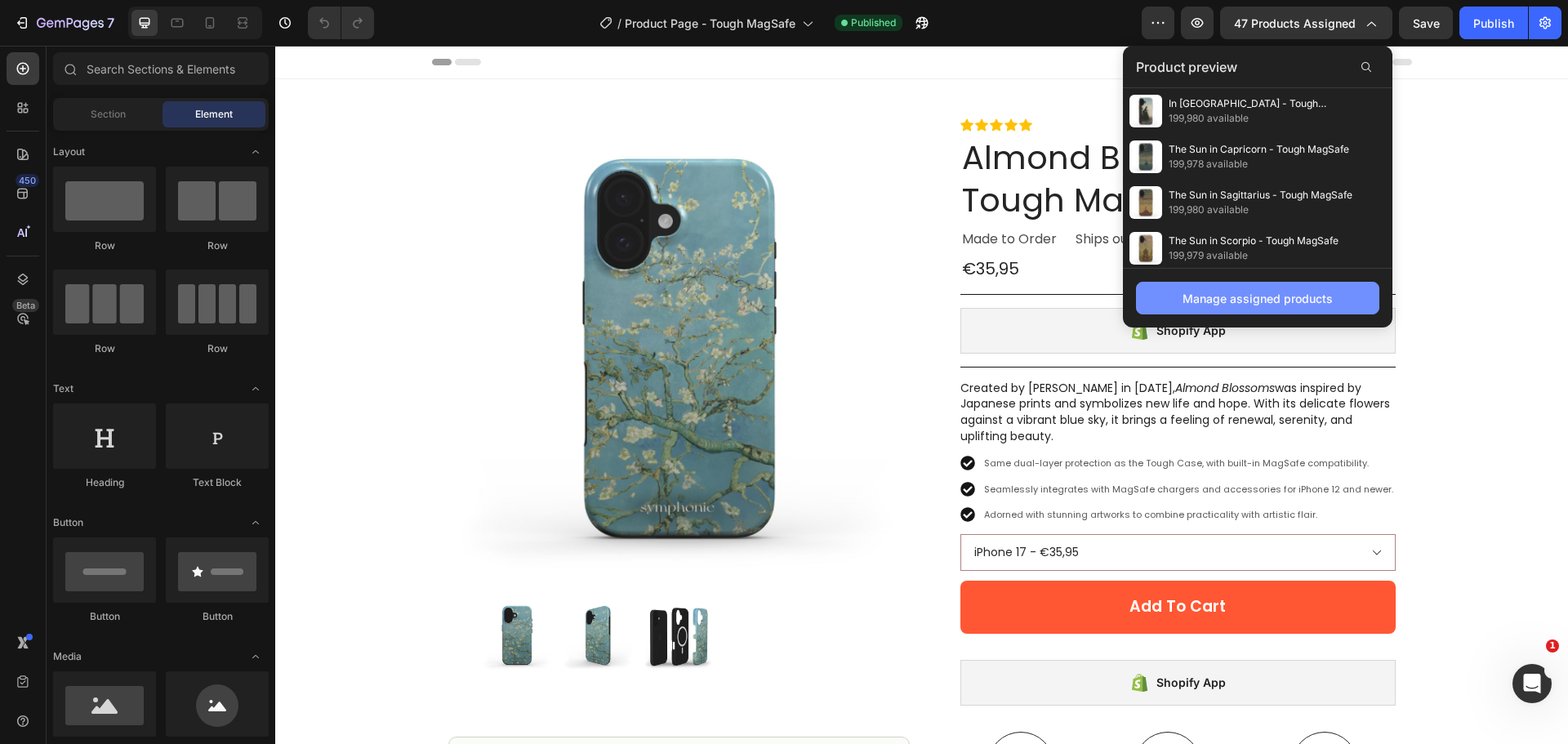
click at [1235, 292] on div "Manage assigned products" at bounding box center [1257, 298] width 151 height 17
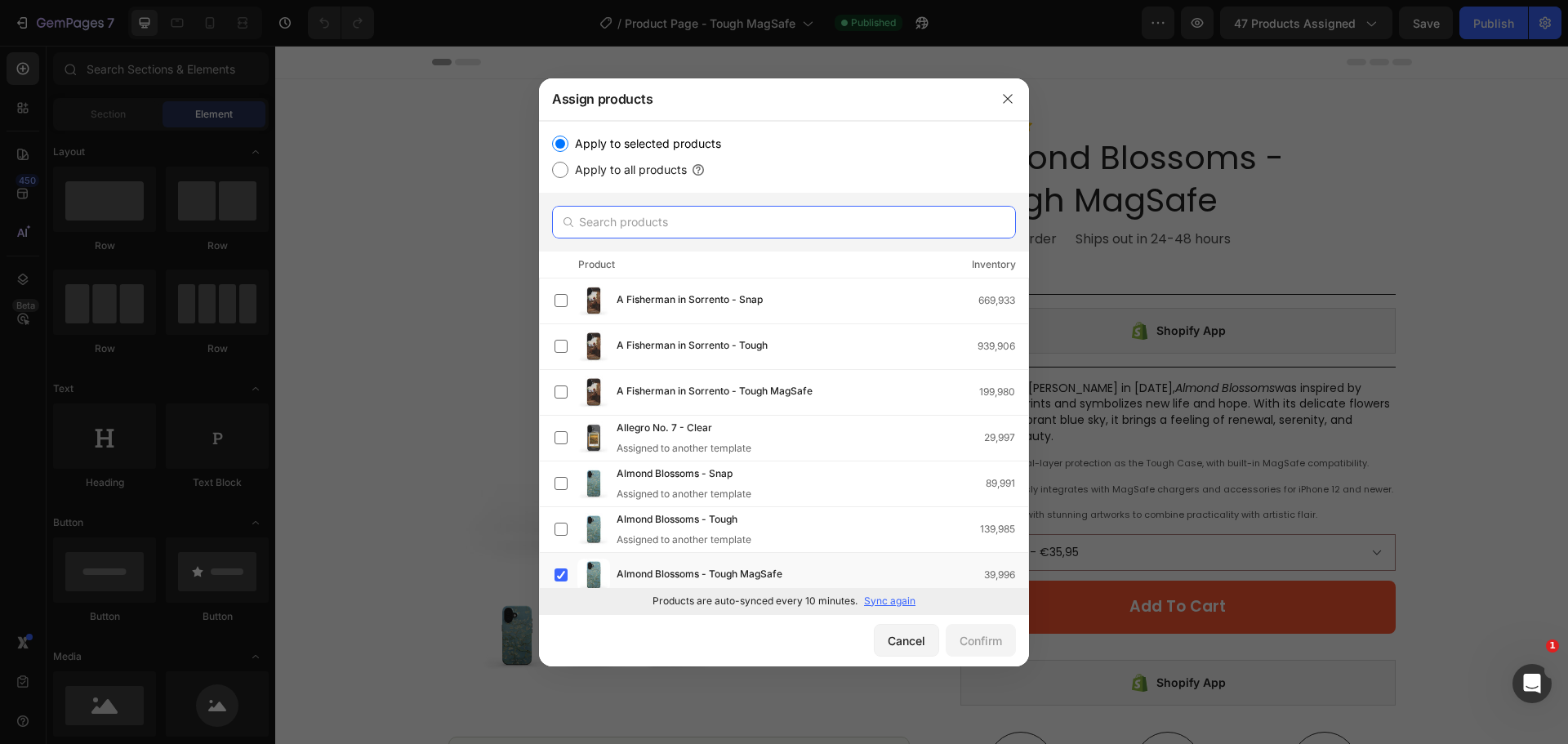
click at [725, 209] on input "text" at bounding box center [784, 221] width 464 height 33
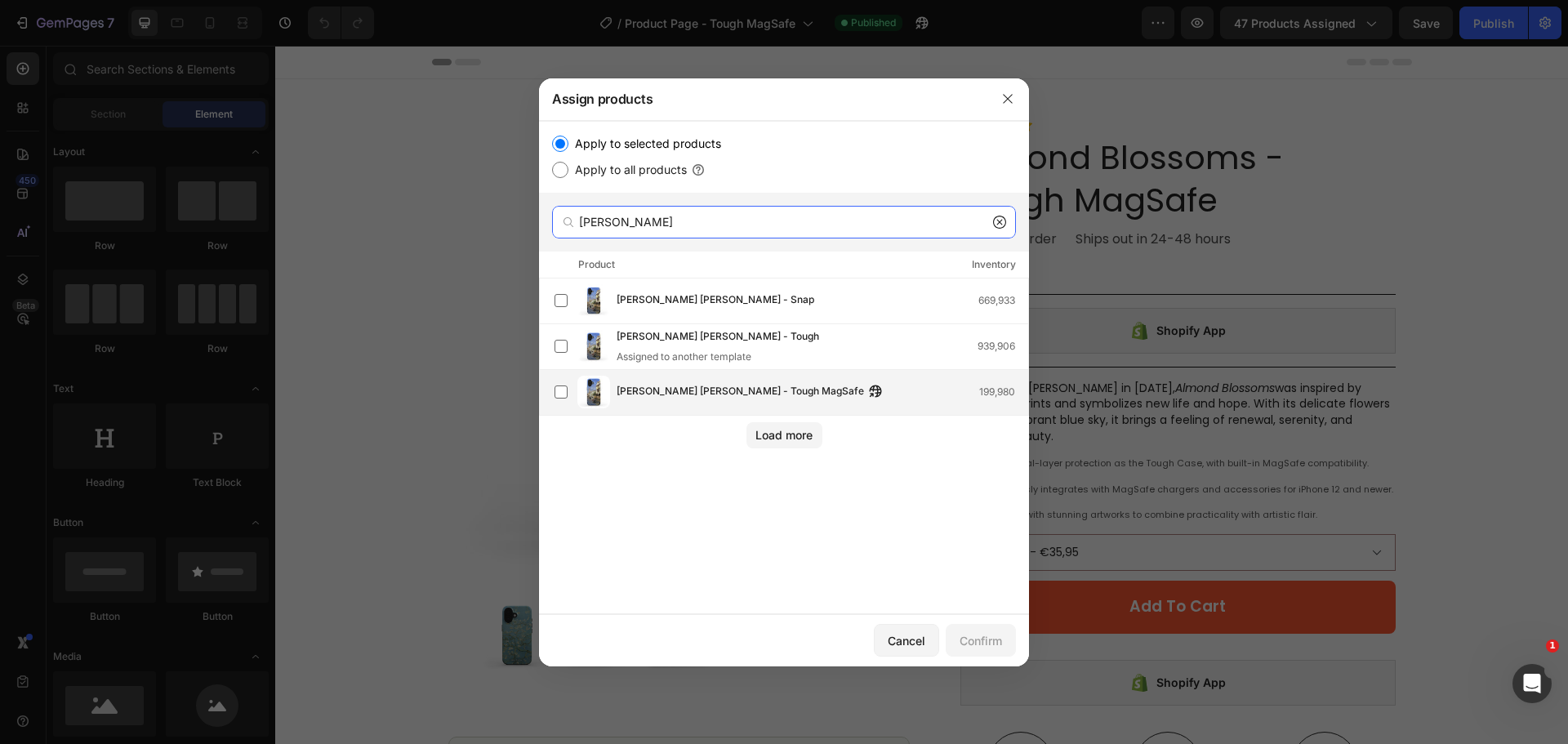
type input "[PERSON_NAME]"
click at [716, 389] on span "[PERSON_NAME] [PERSON_NAME] - Tough MagSafe" at bounding box center [739, 392] width 247 height 18
click at [1001, 644] on div "Confirm" at bounding box center [981, 640] width 42 height 17
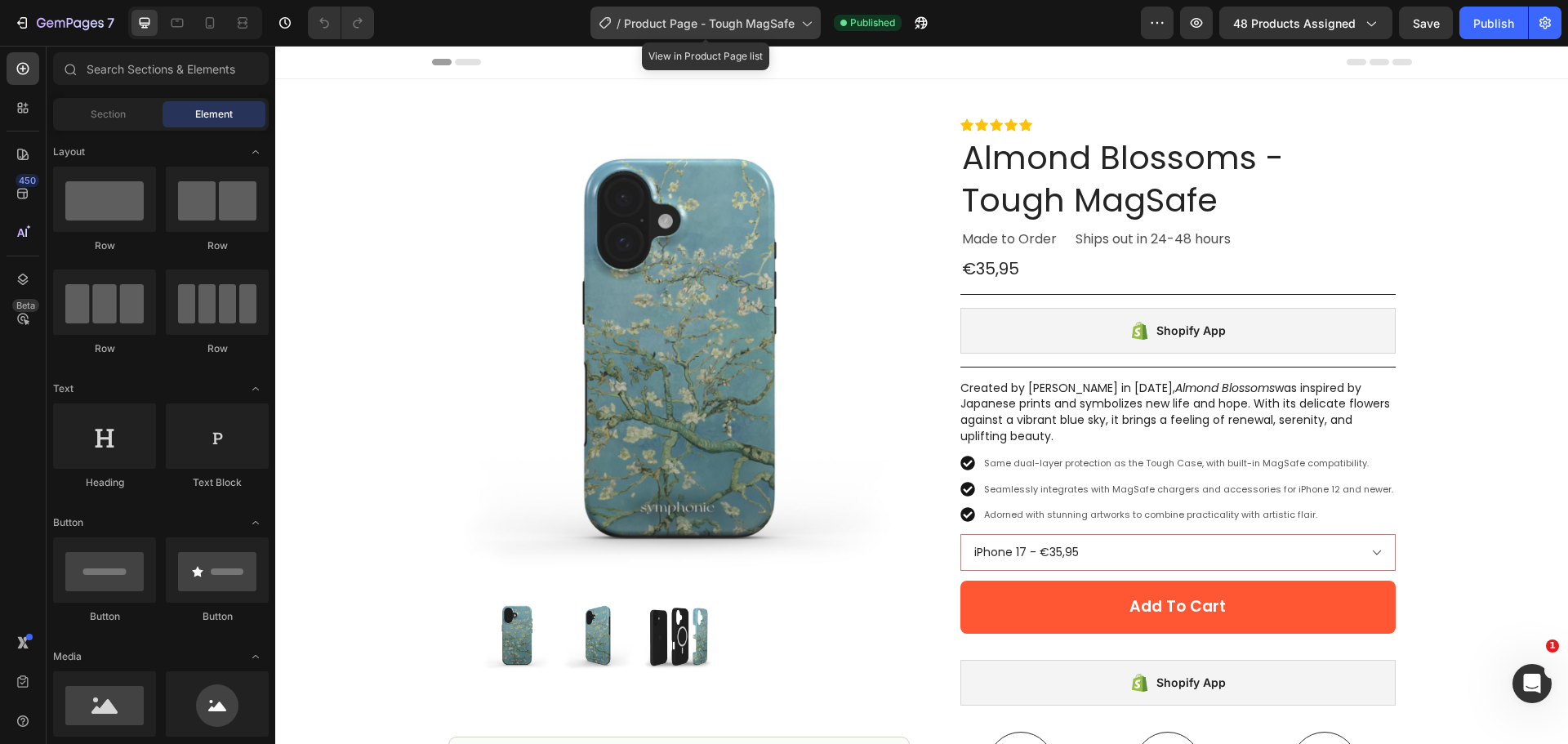
click at [698, 25] on span "Product Page - Tough MagSafe" at bounding box center [709, 23] width 171 height 17
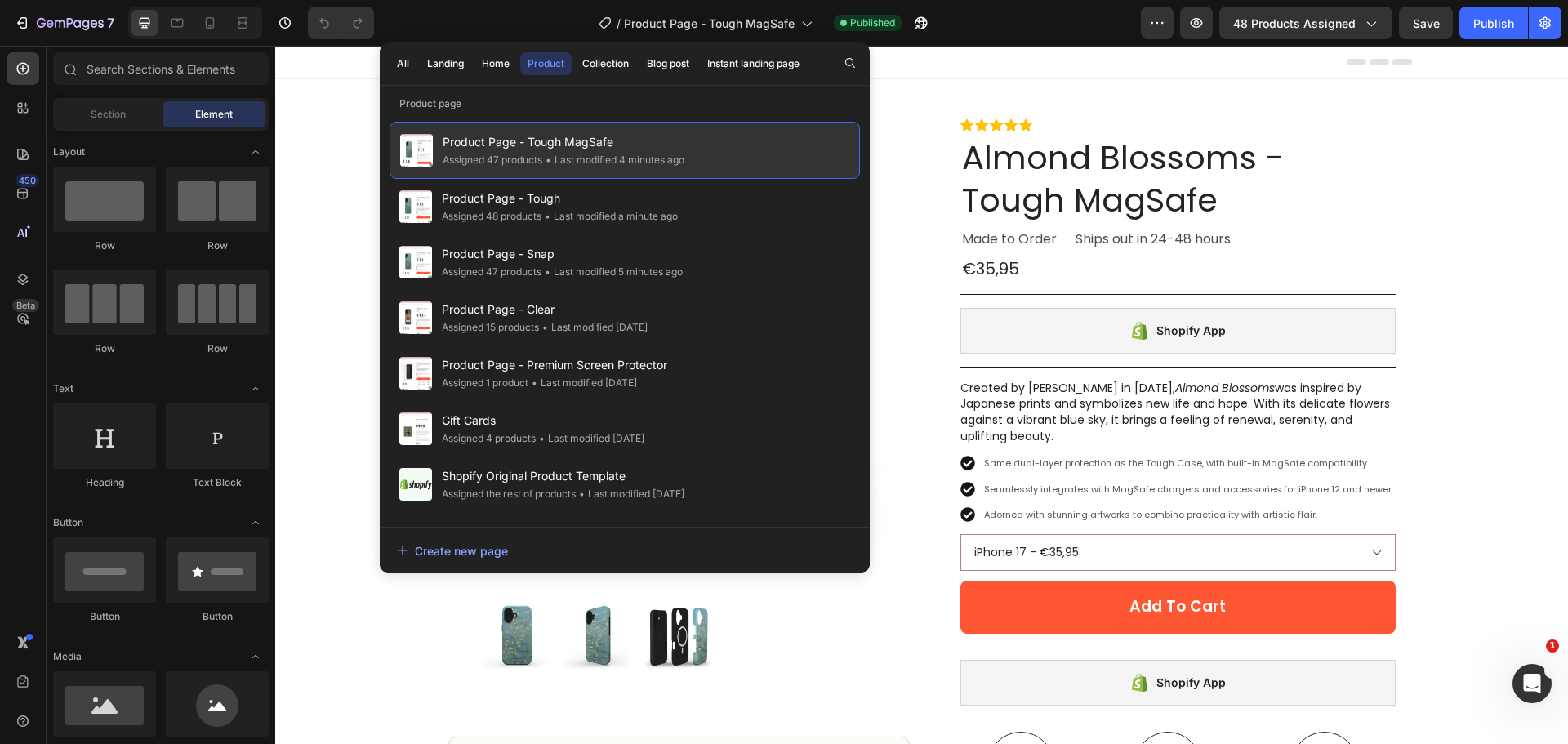
click at [646, 150] on span "Product Page - Tough MagSafe" at bounding box center [563, 142] width 242 height 19
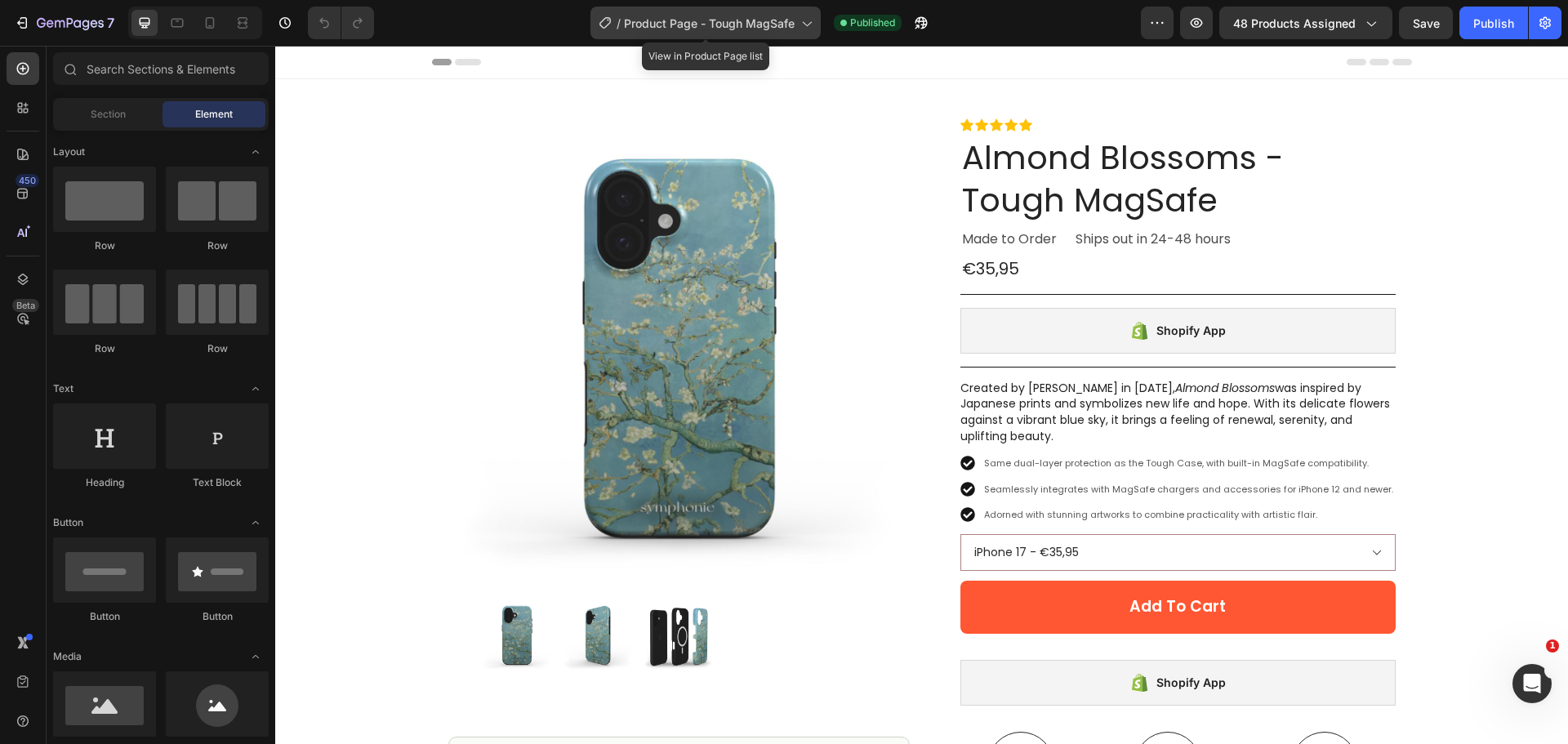
click at [739, 27] on span "Product Page - Tough MagSafe" at bounding box center [709, 23] width 171 height 17
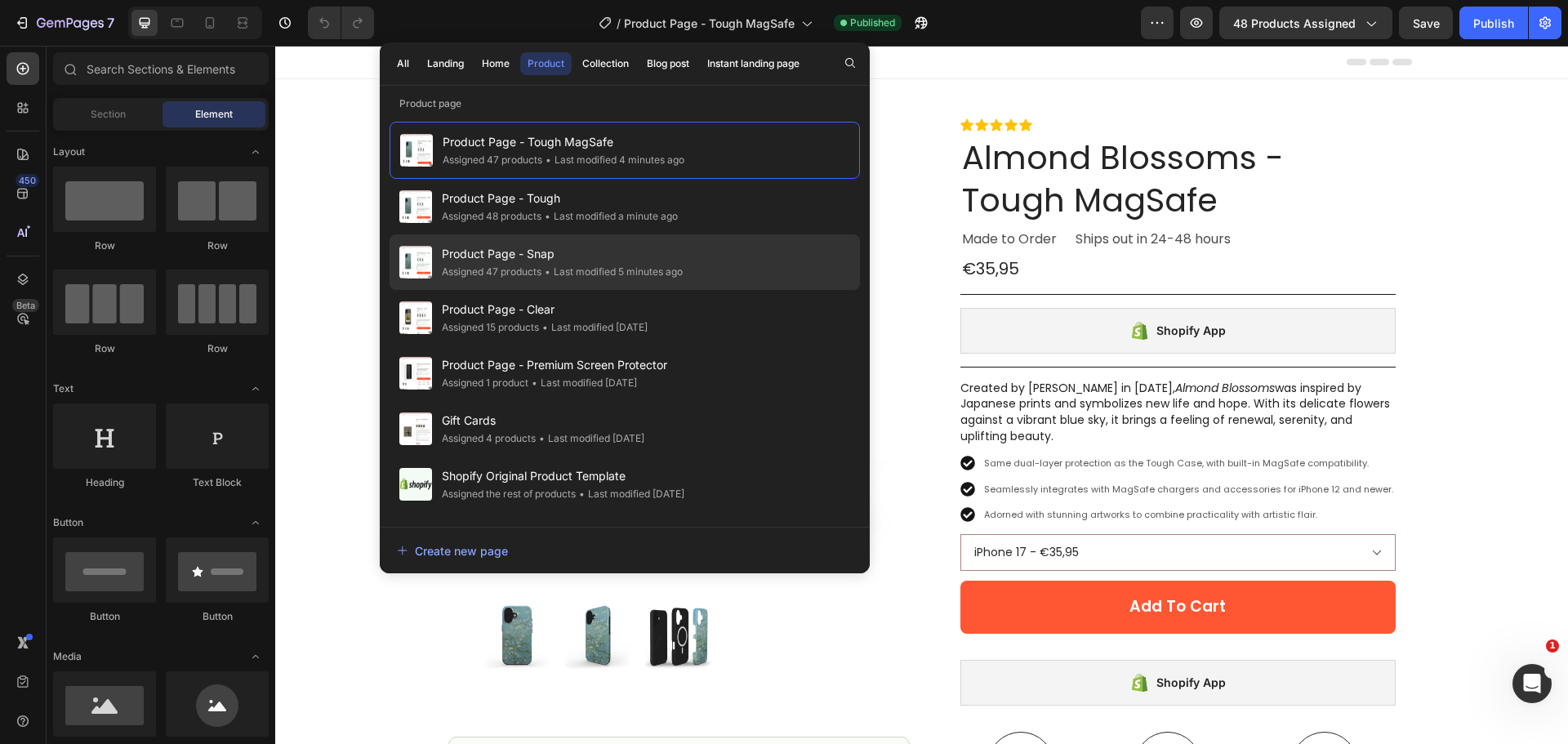
click at [640, 258] on span "Product Page - Snap" at bounding box center [562, 254] width 241 height 19
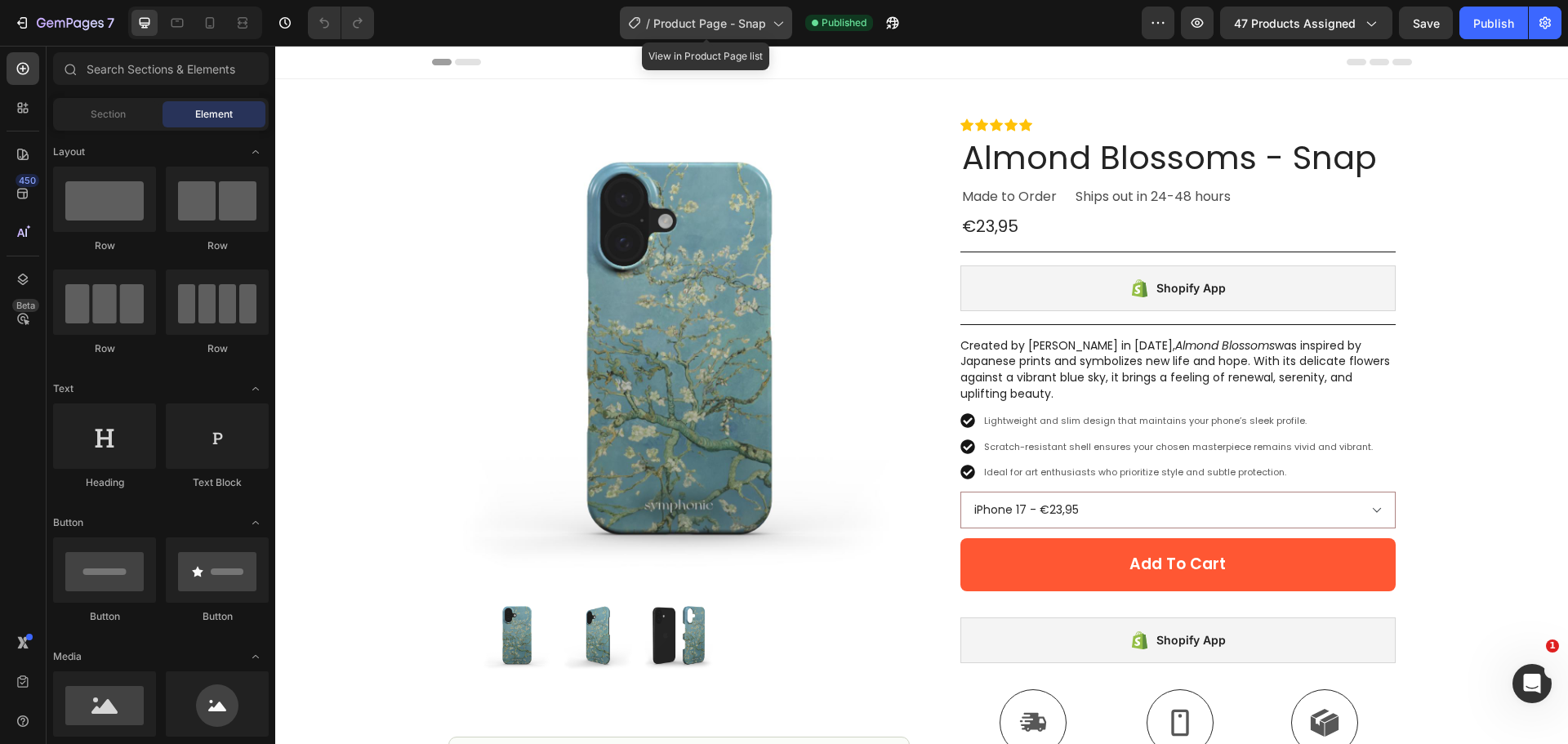
click at [708, 22] on span "Product Page - Snap" at bounding box center [709, 23] width 112 height 17
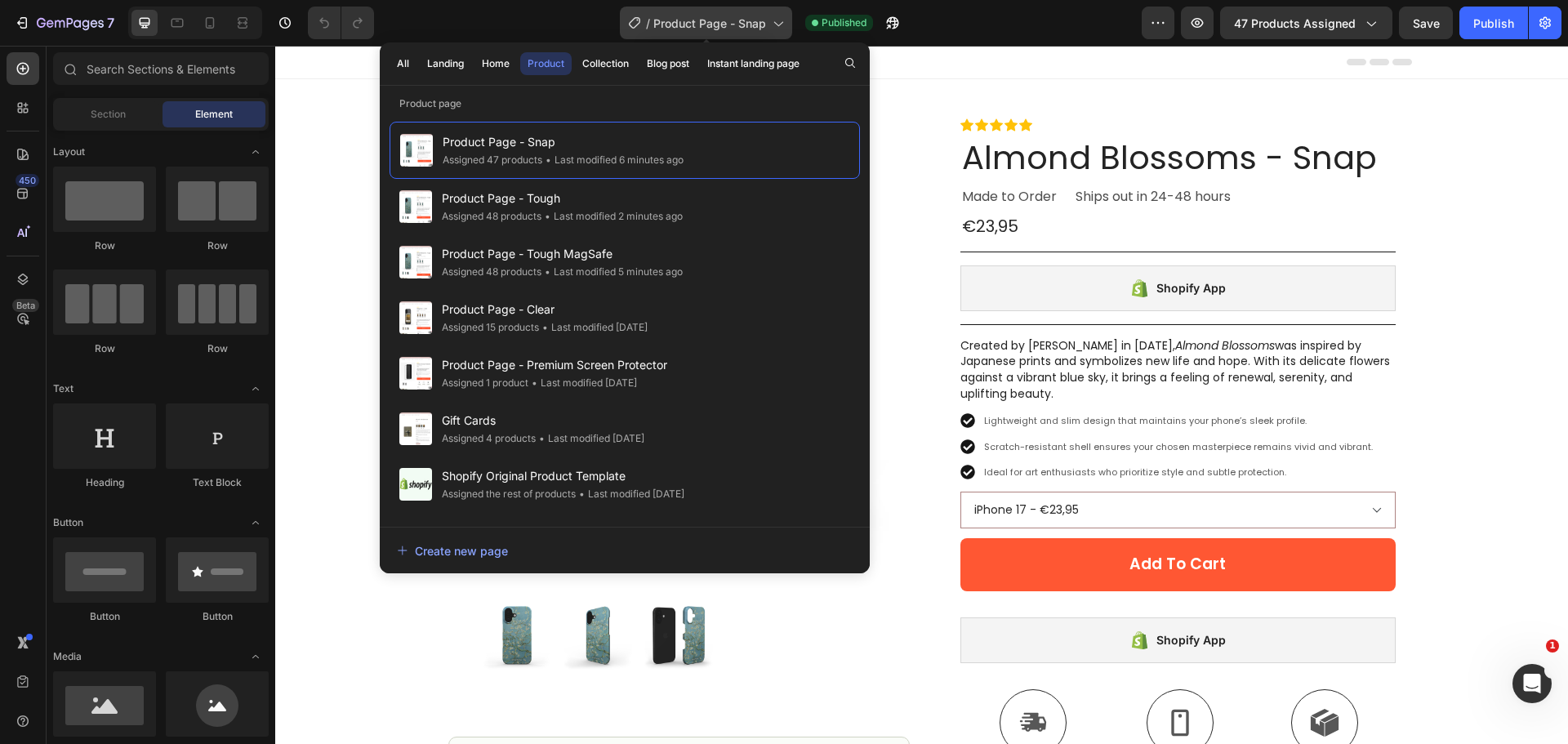
click at [723, 27] on span "Product Page - Snap" at bounding box center [709, 23] width 112 height 17
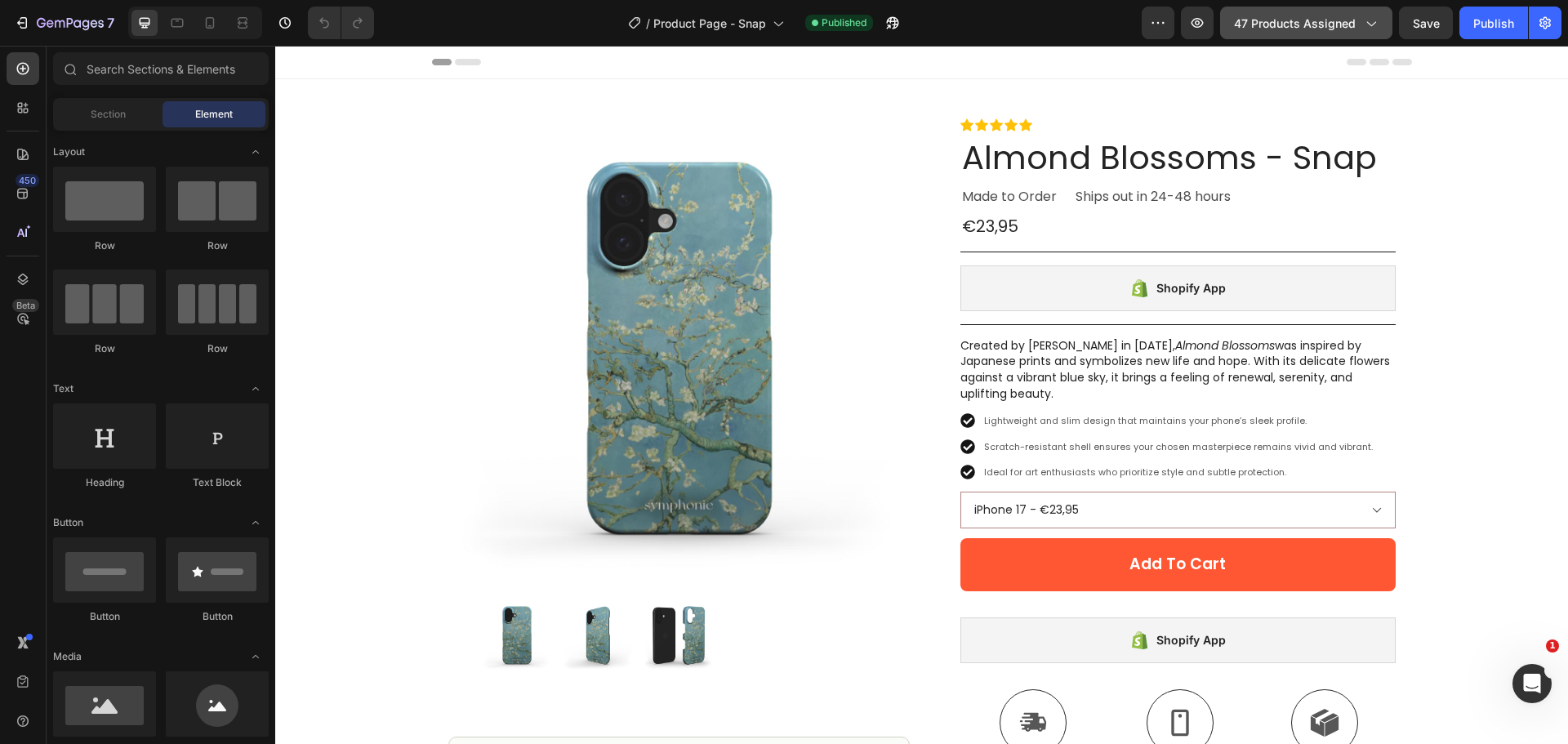
click at [1357, 26] on div "47 products assigned" at bounding box center [1306, 23] width 144 height 17
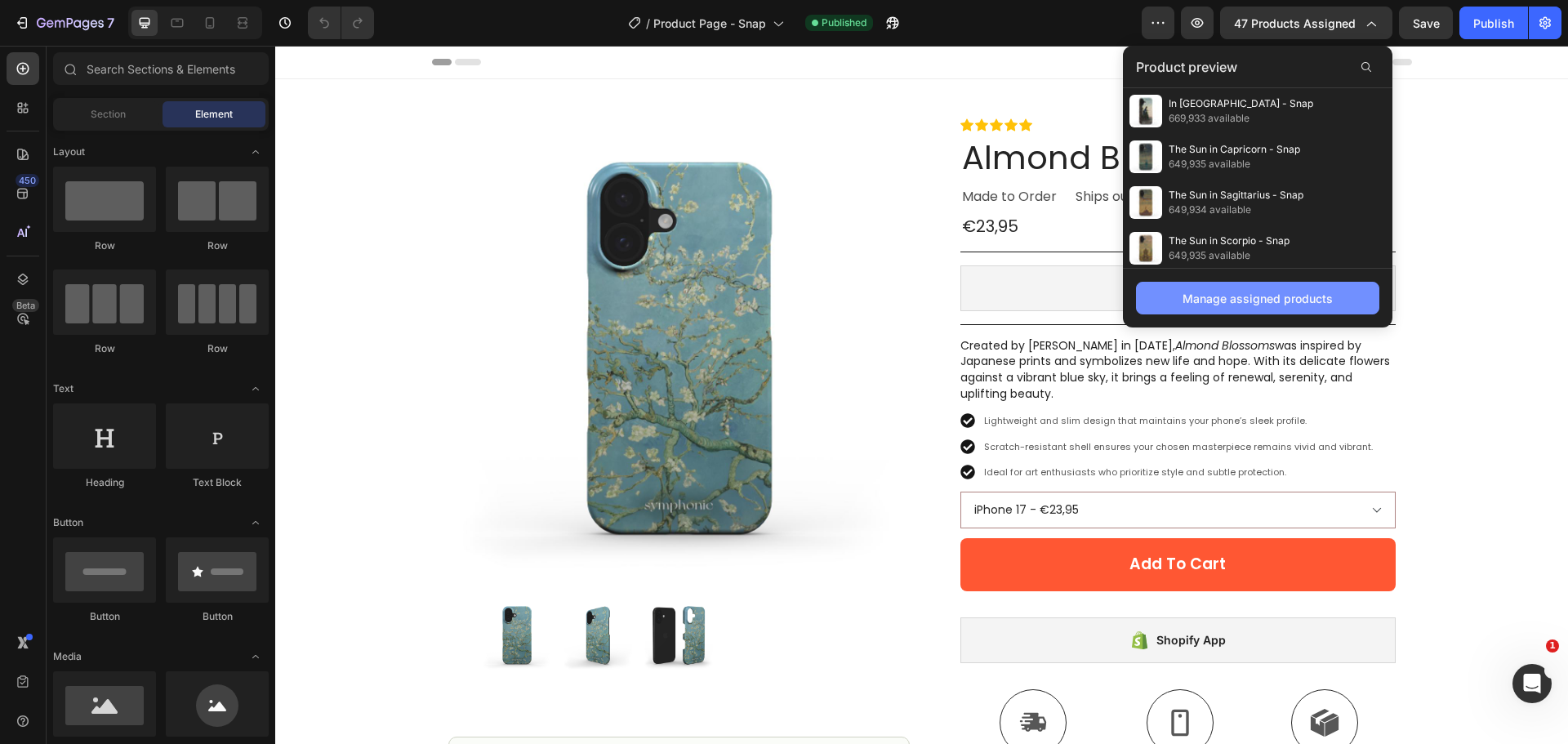
click at [1236, 288] on button "Manage assigned products" at bounding box center [1257, 298] width 243 height 33
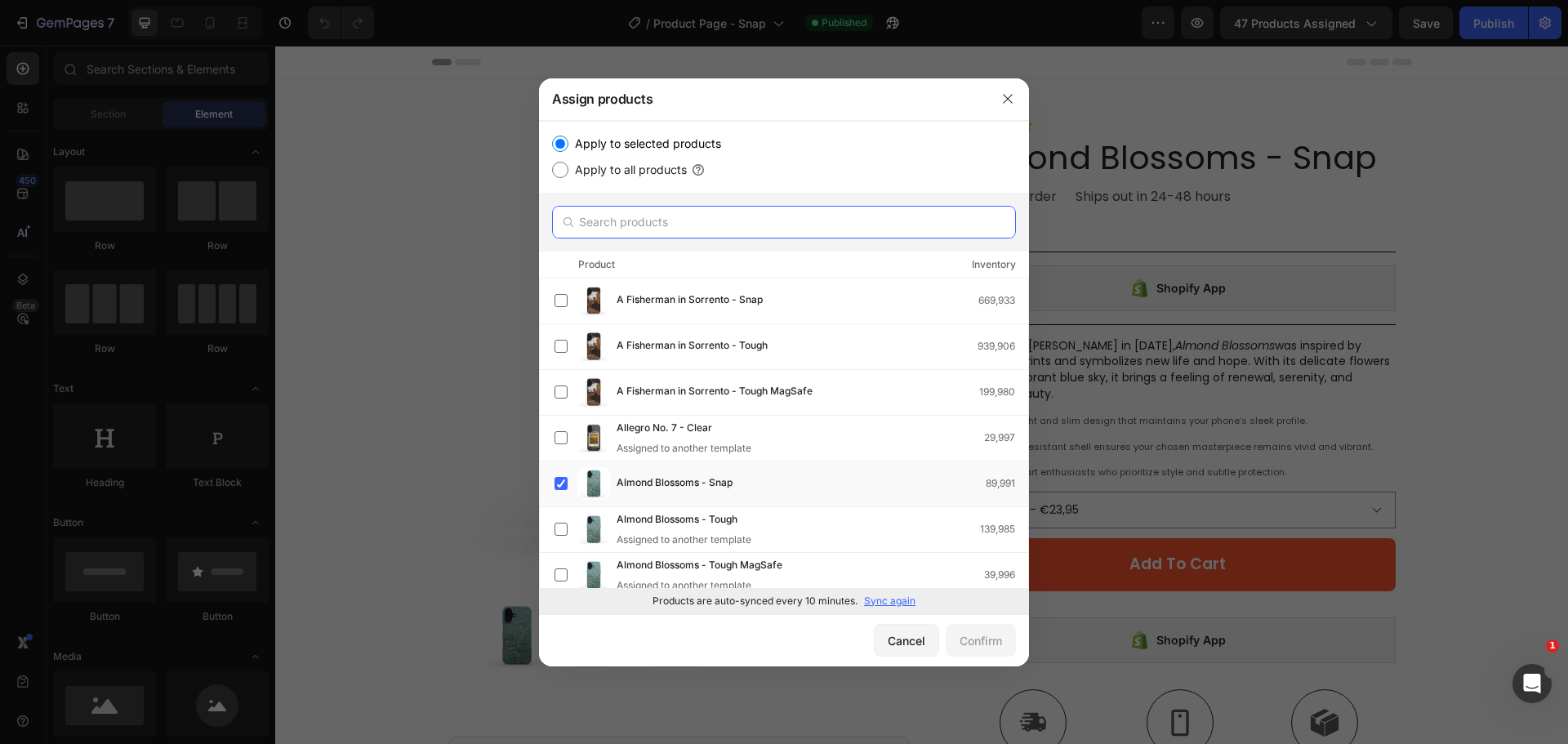
click at [819, 236] on input "text" at bounding box center [784, 221] width 464 height 33
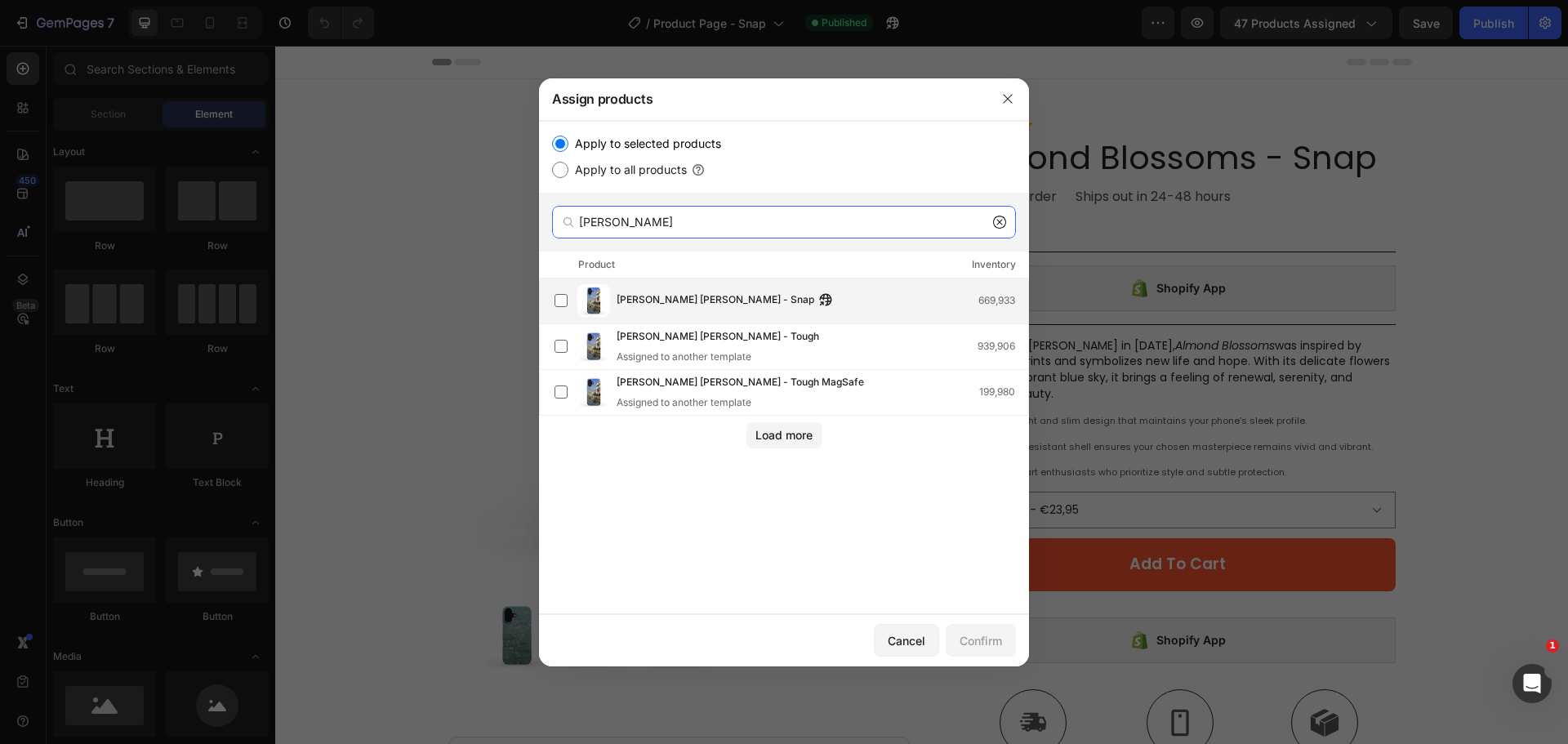
type input "Canale"
click at [674, 291] on div "Canale della Guerra - Snap 669,933" at bounding box center [791, 300] width 474 height 33
click at [985, 626] on button "Confirm" at bounding box center [980, 640] width 70 height 33
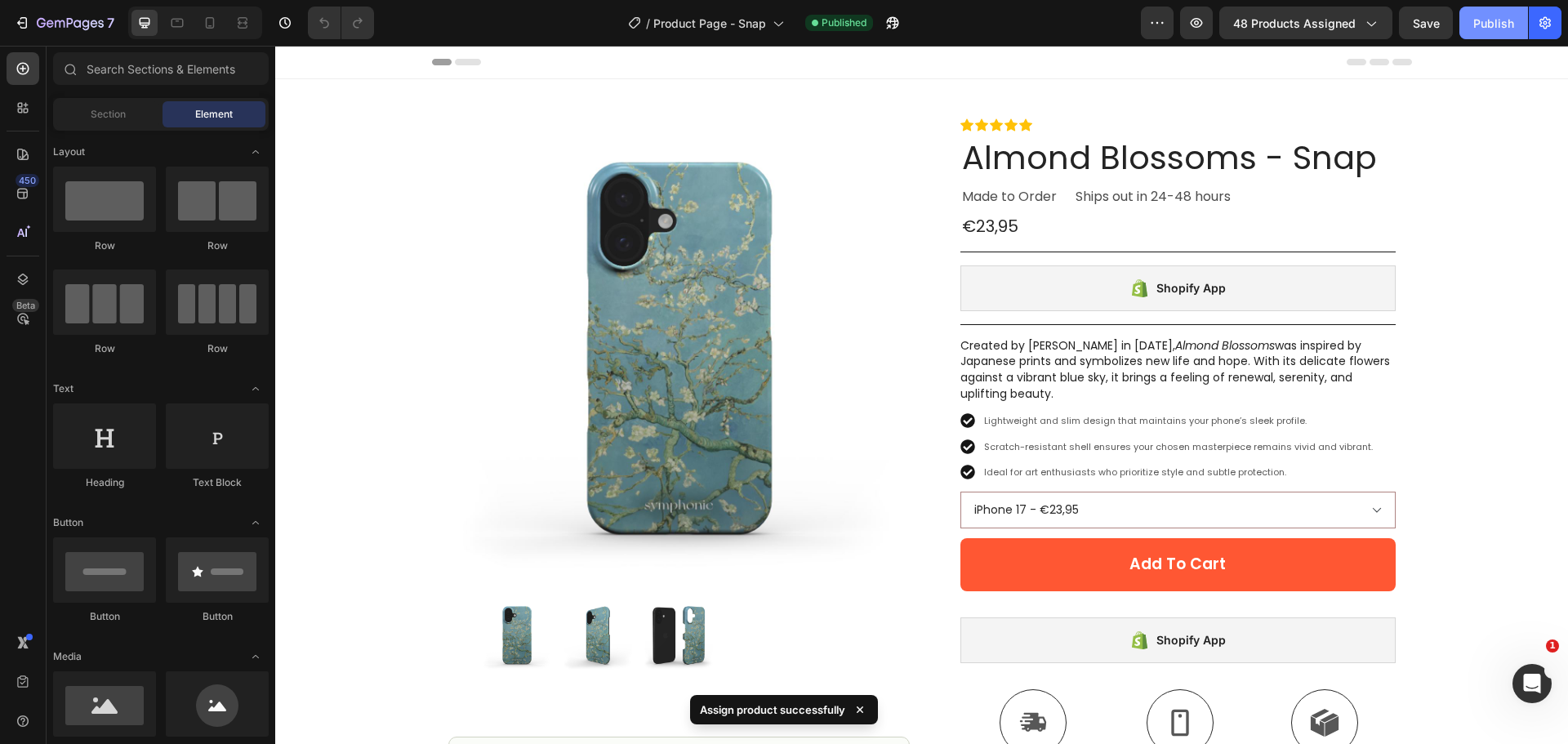
drag, startPoint x: 1497, startPoint y: 26, endPoint x: 1192, endPoint y: 9, distance: 305.5
click at [1497, 26] on div "Publish" at bounding box center [1494, 23] width 41 height 17
